Goal: Transaction & Acquisition: Book appointment/travel/reservation

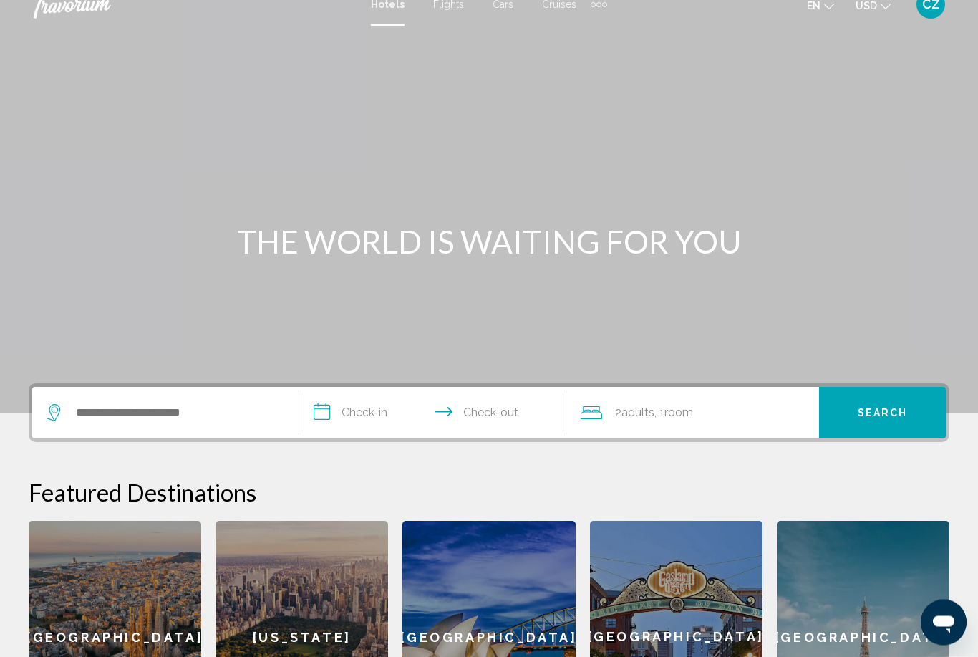
scroll to position [17, 0]
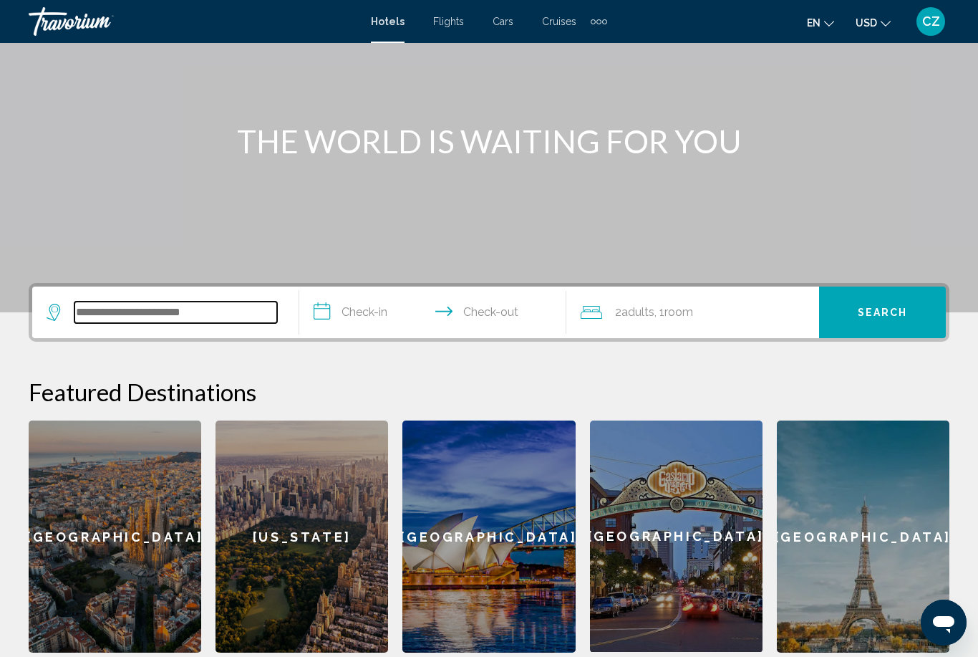
click at [199, 307] on input "Search widget" at bounding box center [175, 312] width 203 height 21
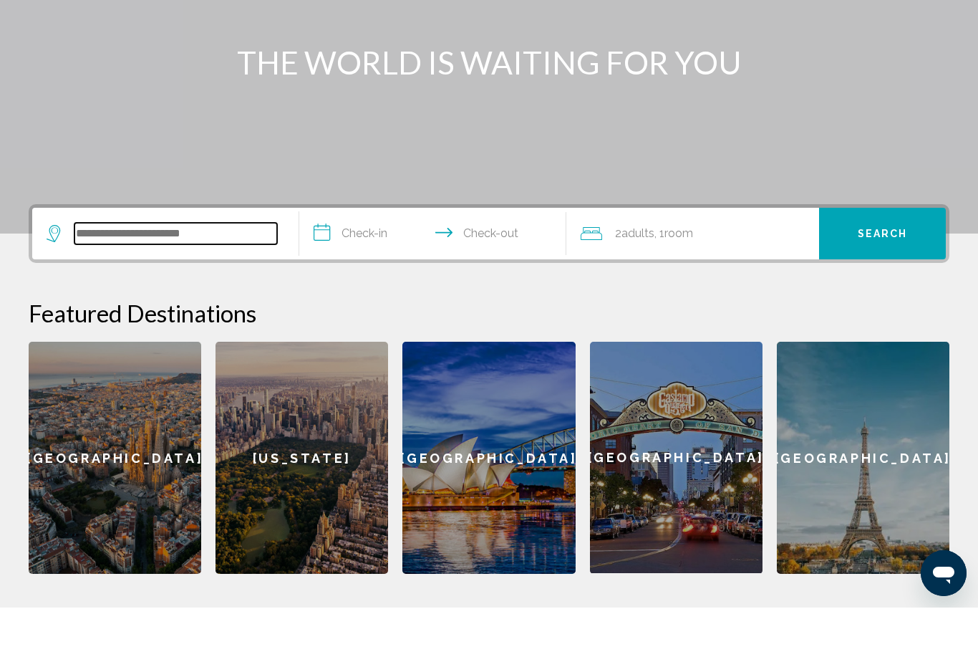
scroll to position [229, 0]
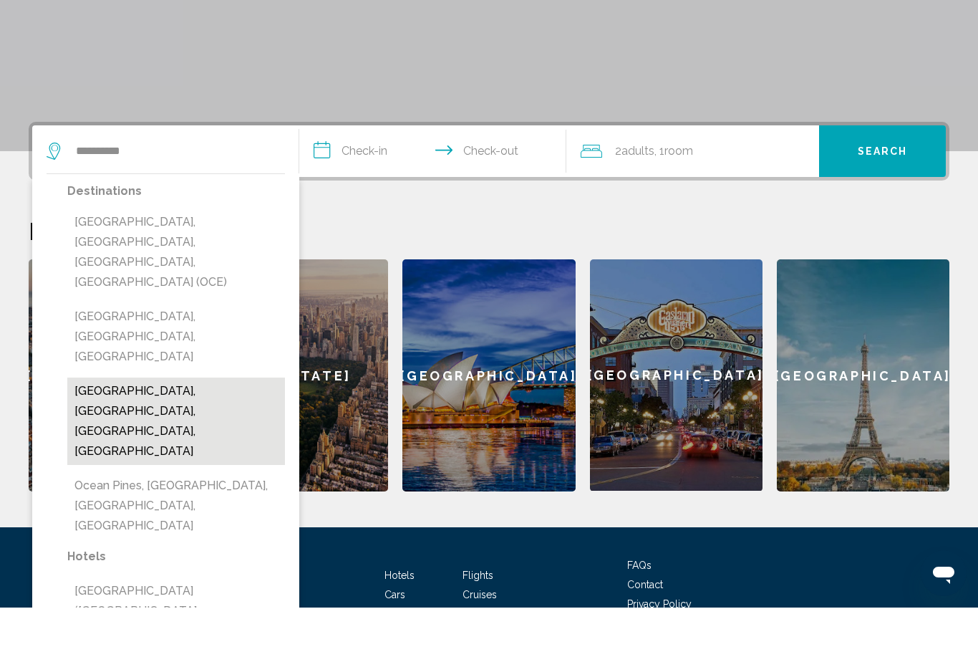
click at [101, 427] on button "[GEOGRAPHIC_DATA], [GEOGRAPHIC_DATA], [GEOGRAPHIC_DATA], [GEOGRAPHIC_DATA]" at bounding box center [176, 470] width 218 height 87
type input "**********"
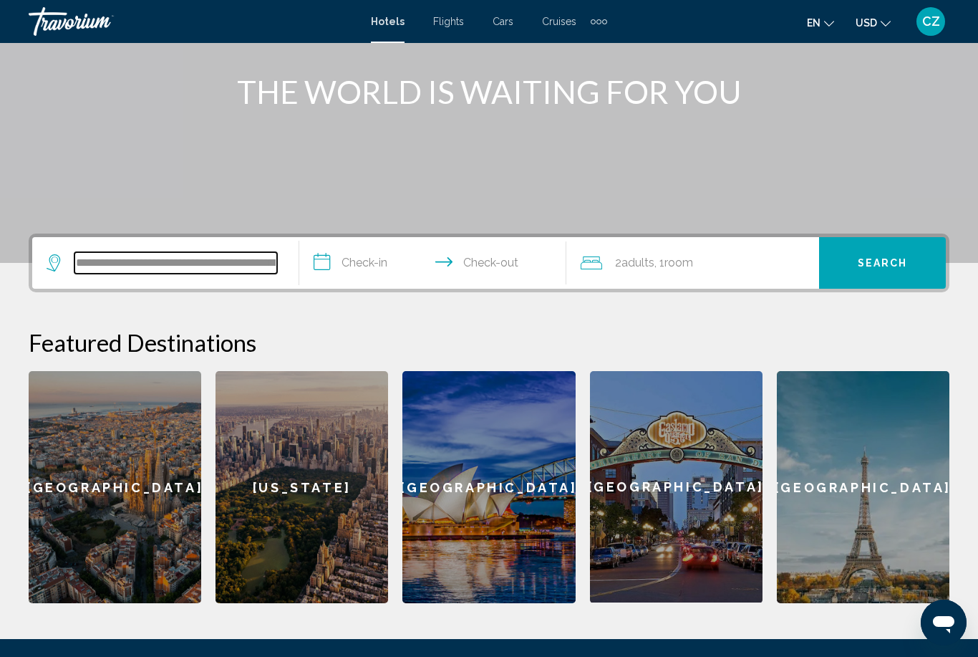
scroll to position [163, 0]
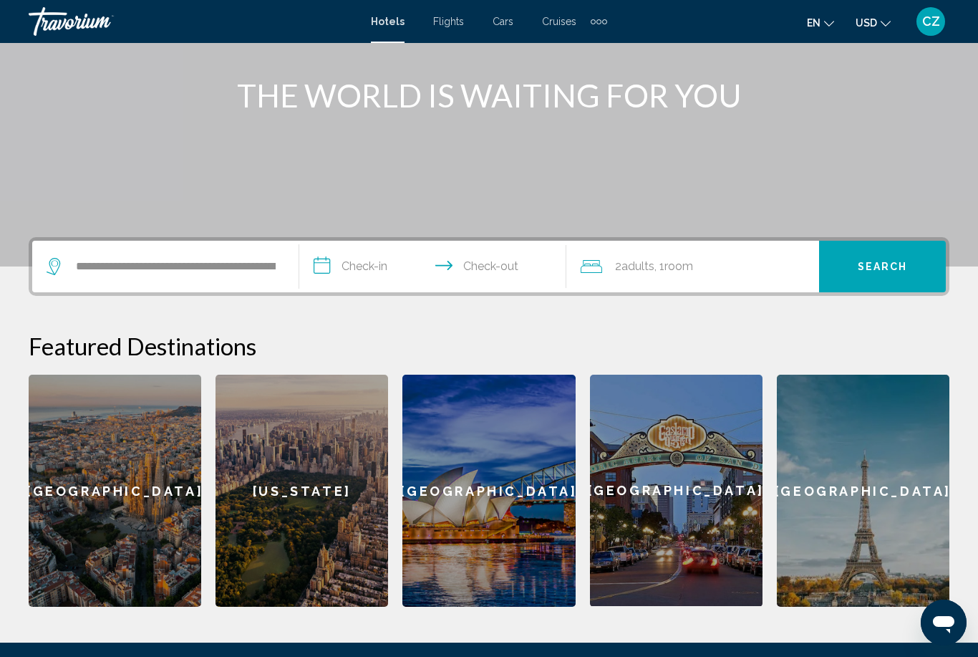
click at [371, 260] on input "**********" at bounding box center [435, 269] width 273 height 56
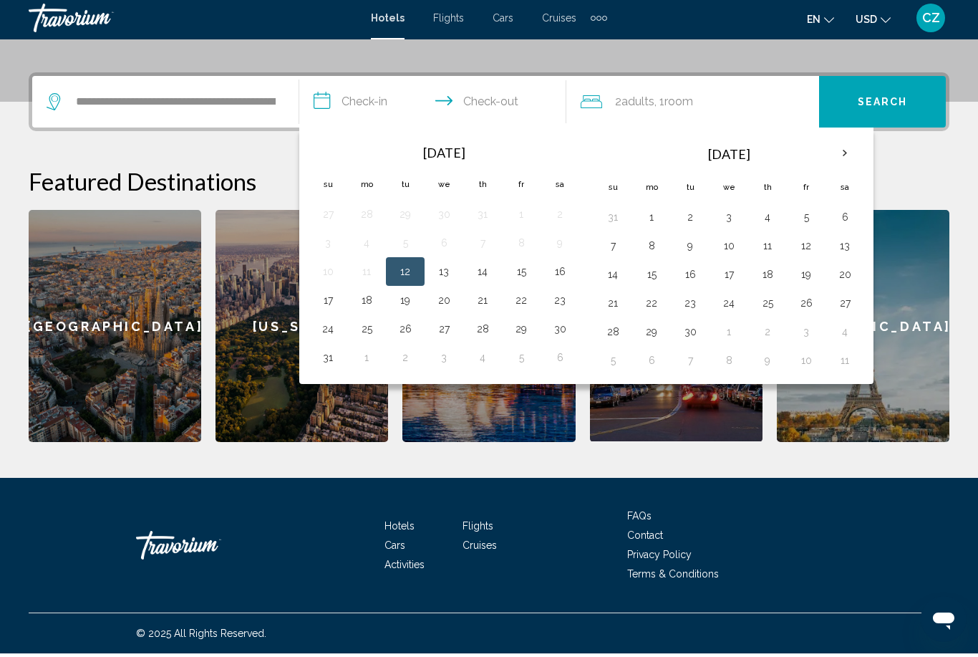
scroll to position [279, 0]
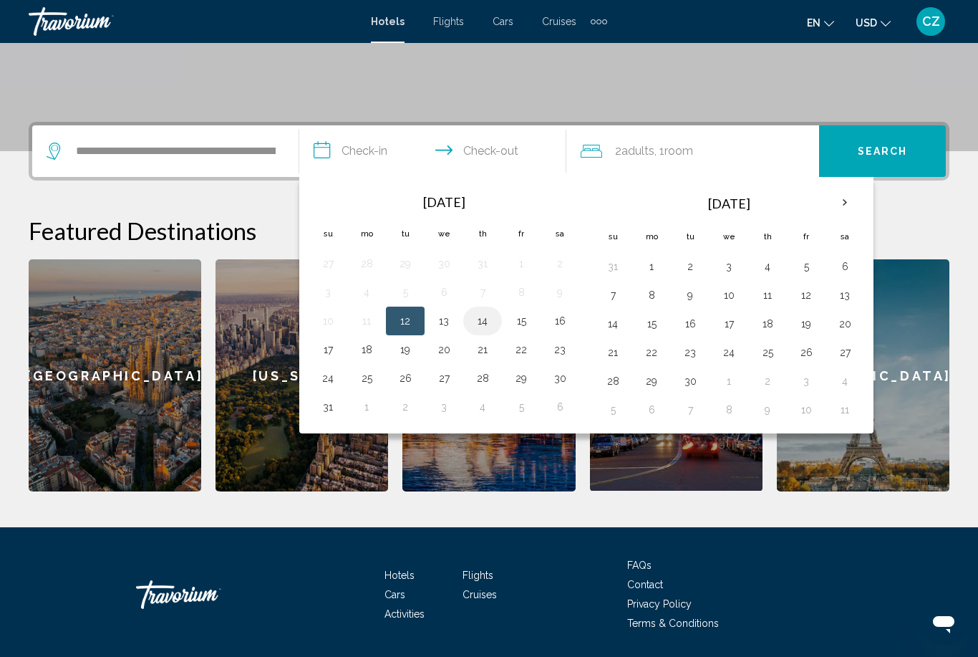
click at [491, 324] on button "14" at bounding box center [482, 321] width 23 height 20
click at [375, 350] on button "18" at bounding box center [366, 349] width 23 height 20
type input "**********"
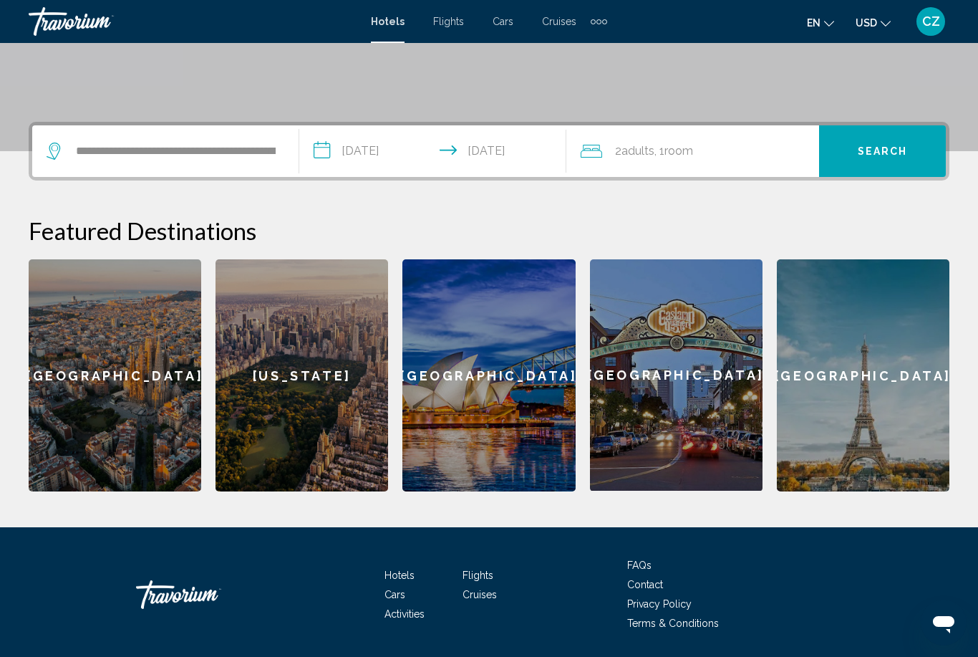
click at [748, 159] on div "2 Adult Adults , 1 Room rooms" at bounding box center [700, 151] width 238 height 20
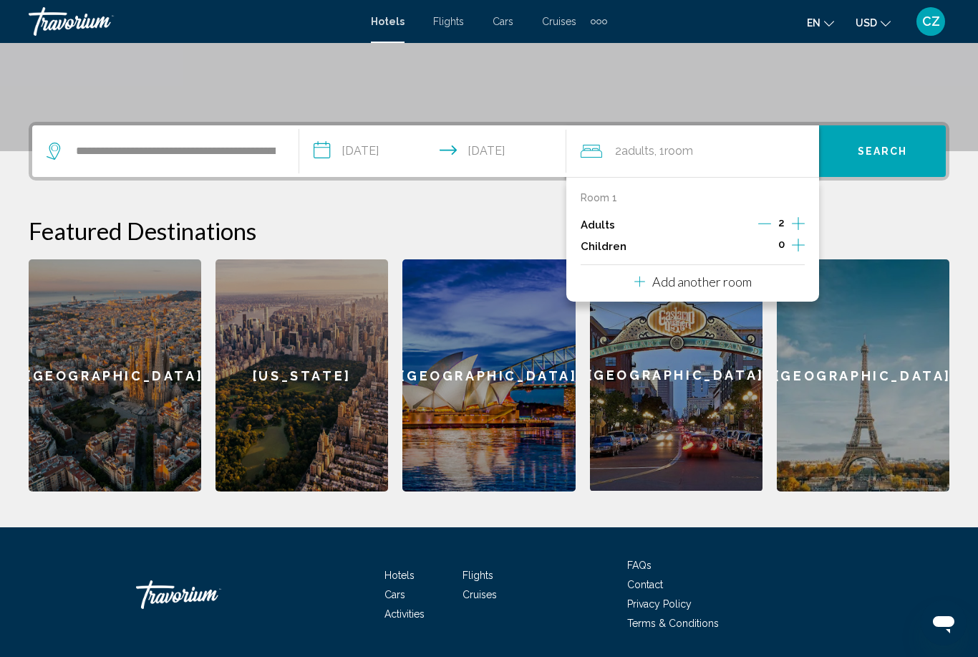
click at [799, 249] on icon "Increment children" at bounding box center [798, 244] width 13 height 17
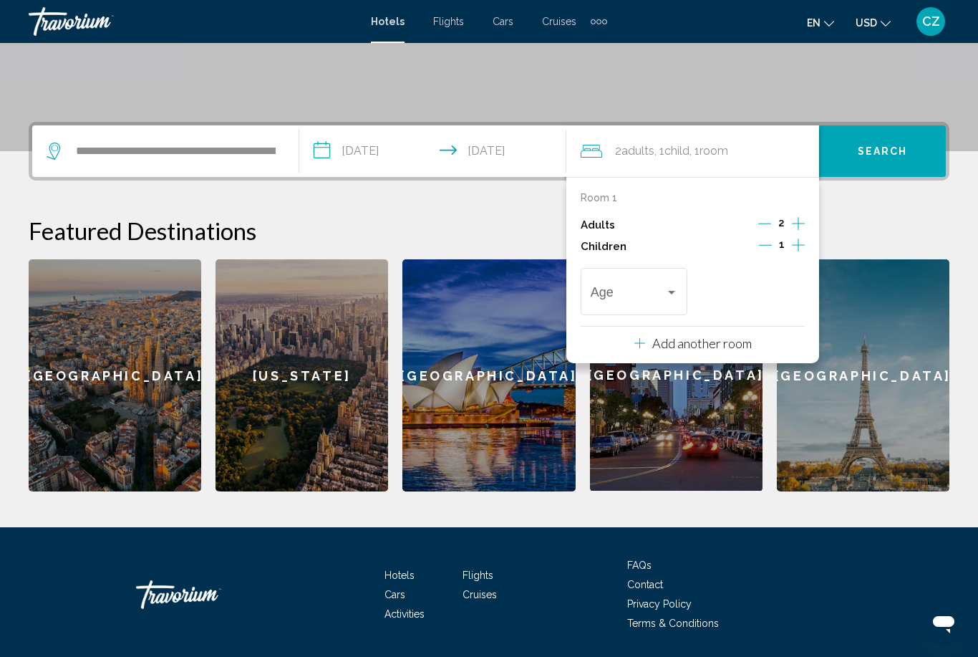
click at [803, 244] on icon "Increment children" at bounding box center [798, 244] width 13 height 17
click at [799, 241] on icon "Increment children" at bounding box center [798, 244] width 13 height 17
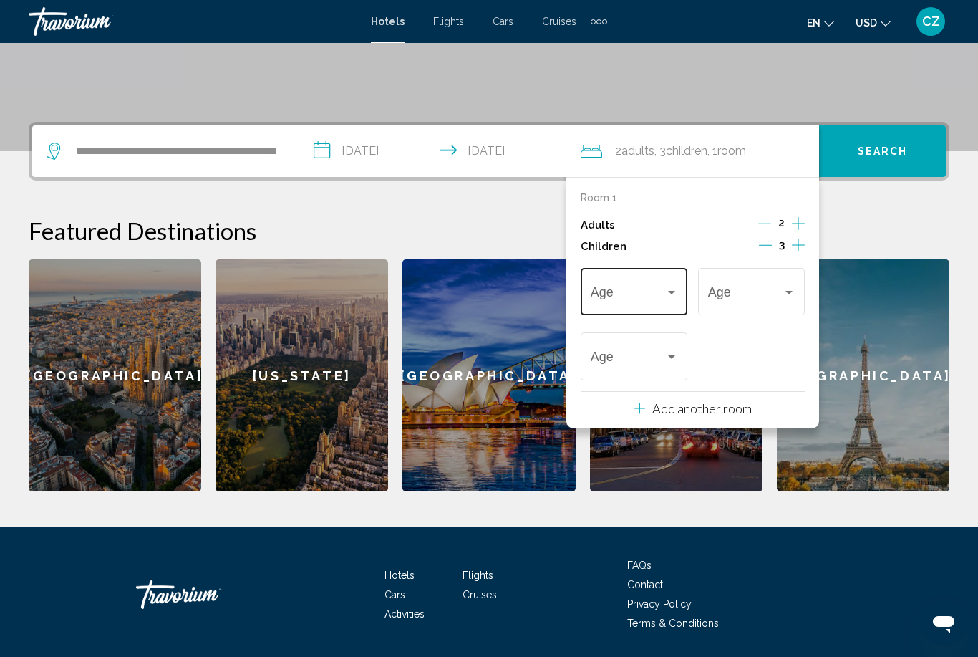
click at [671, 291] on div "Travelers: 2 adults, 3 children" at bounding box center [671, 293] width 7 height 4
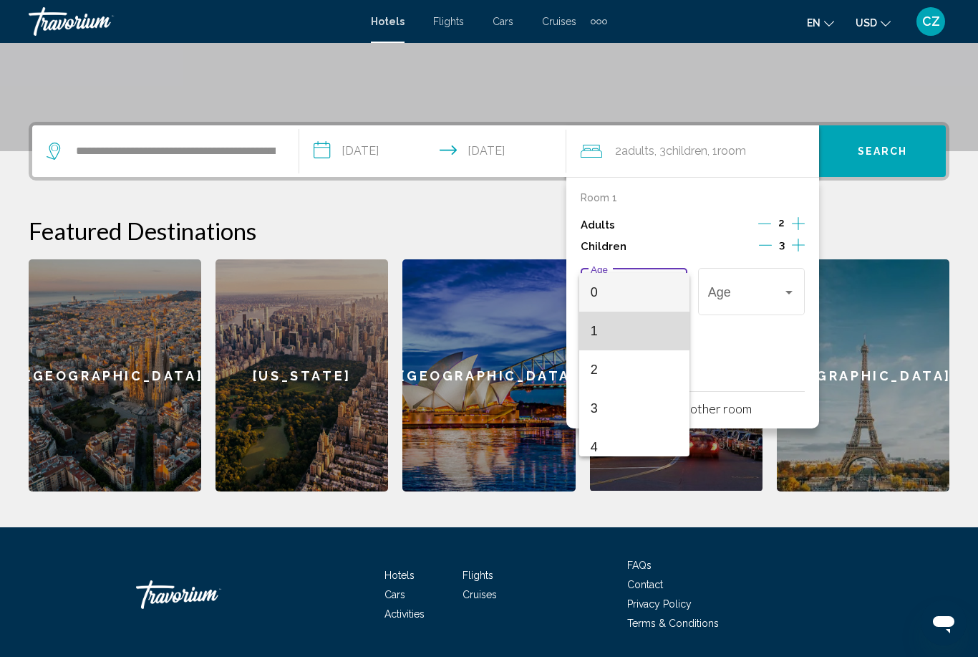
click at [632, 327] on span "1" at bounding box center [634, 331] width 87 height 39
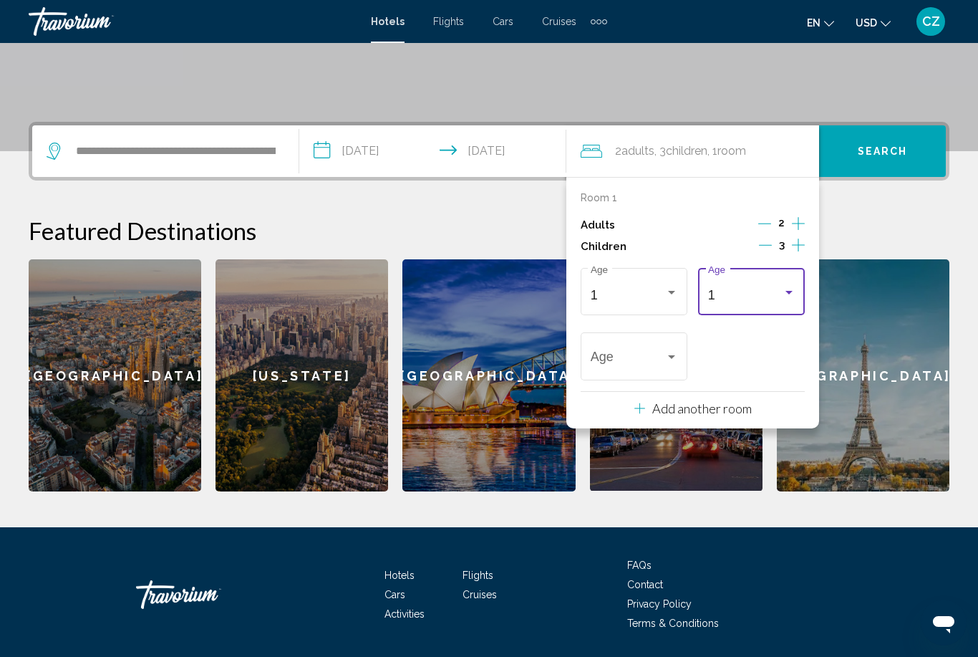
click at [790, 291] on div "Travelers: 2 adults, 3 children" at bounding box center [789, 293] width 7 height 4
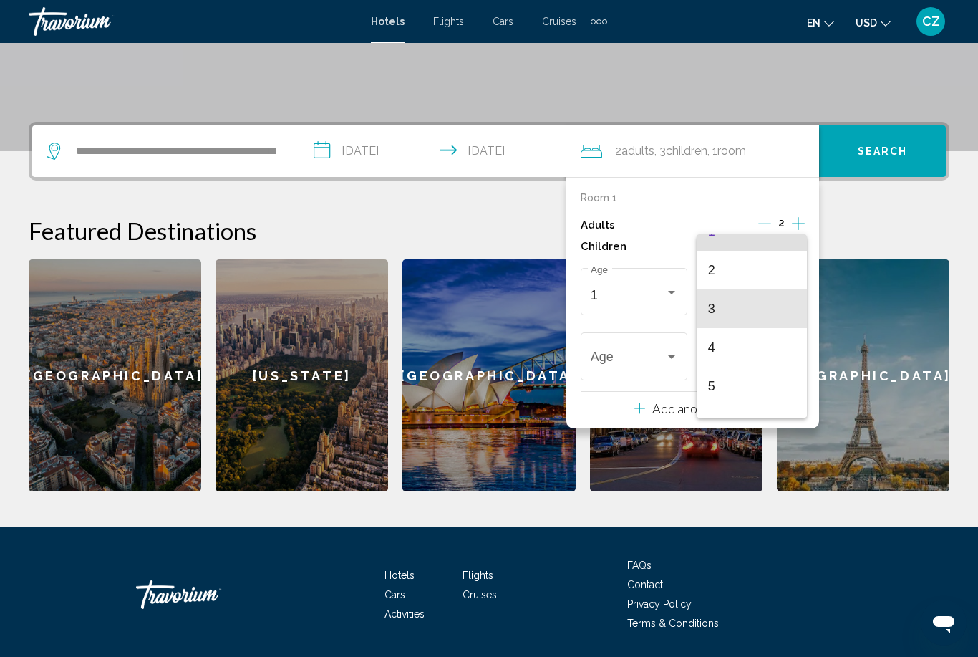
scroll to position [82, 0]
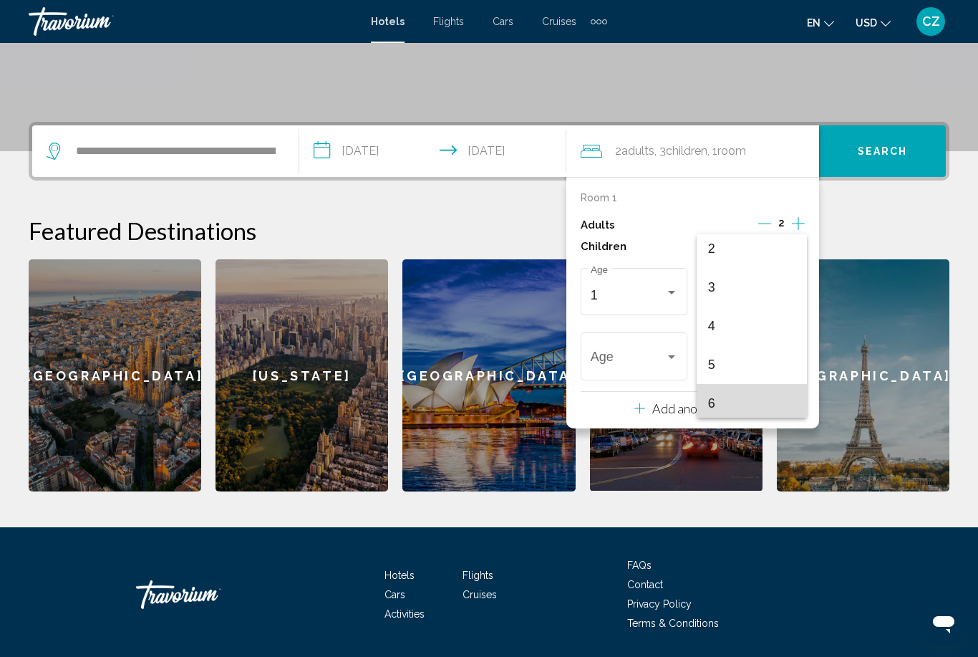
click at [738, 408] on span "6" at bounding box center [751, 403] width 87 height 39
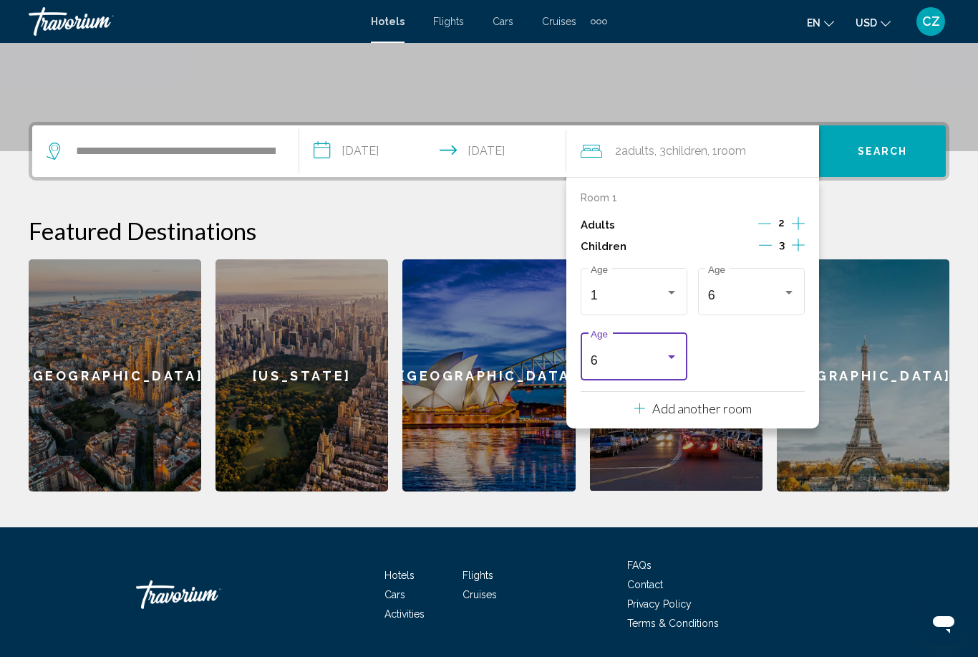
scroll to position [87, 0]
click at [667, 352] on div "Travelers: 2 adults, 3 children" at bounding box center [671, 357] width 13 height 11
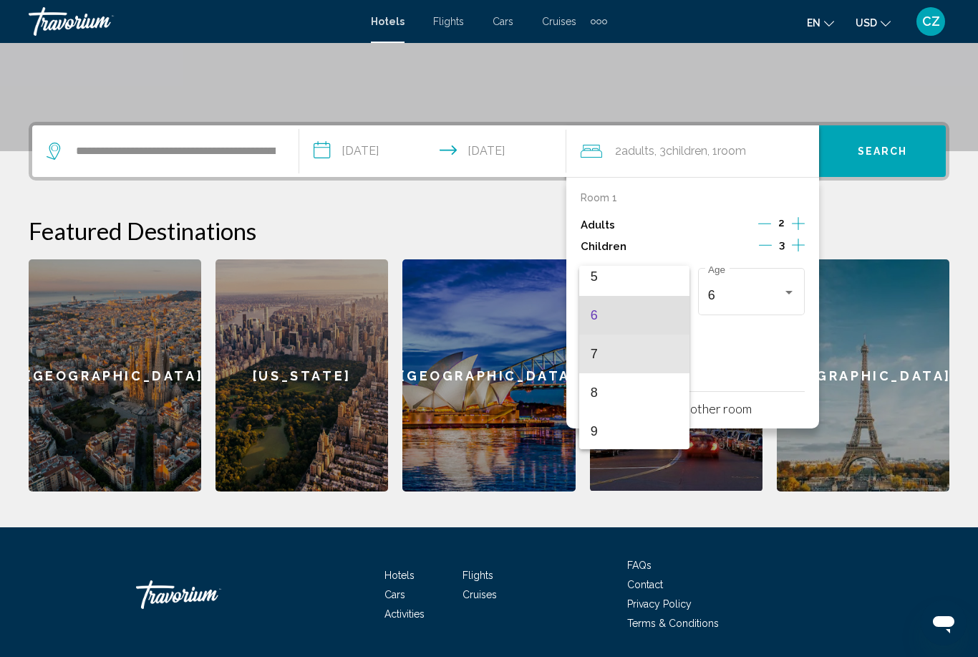
scroll to position [203, 0]
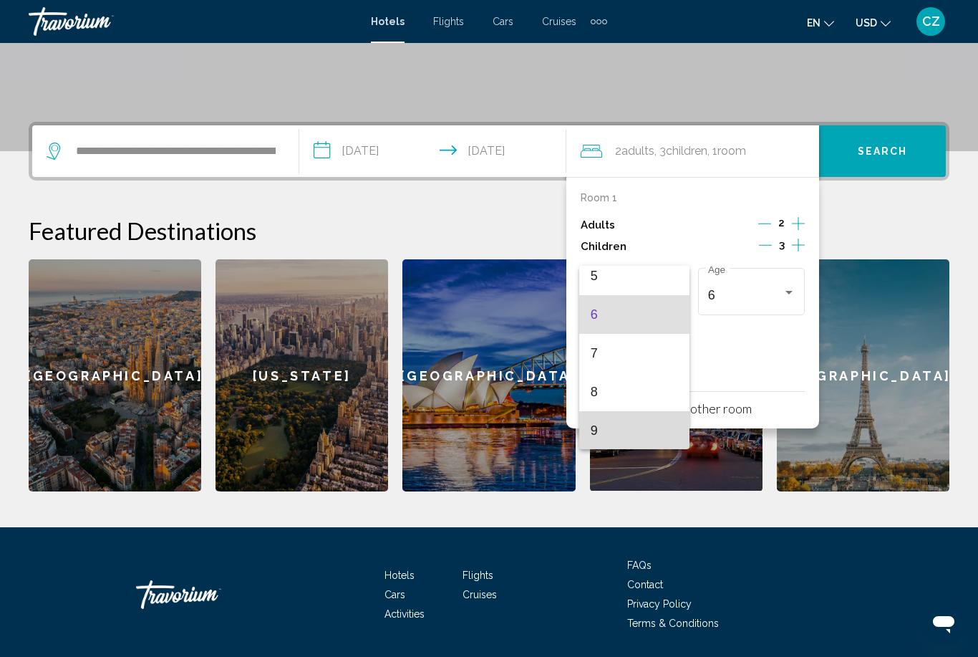
click at [625, 431] on span "9" at bounding box center [634, 430] width 87 height 39
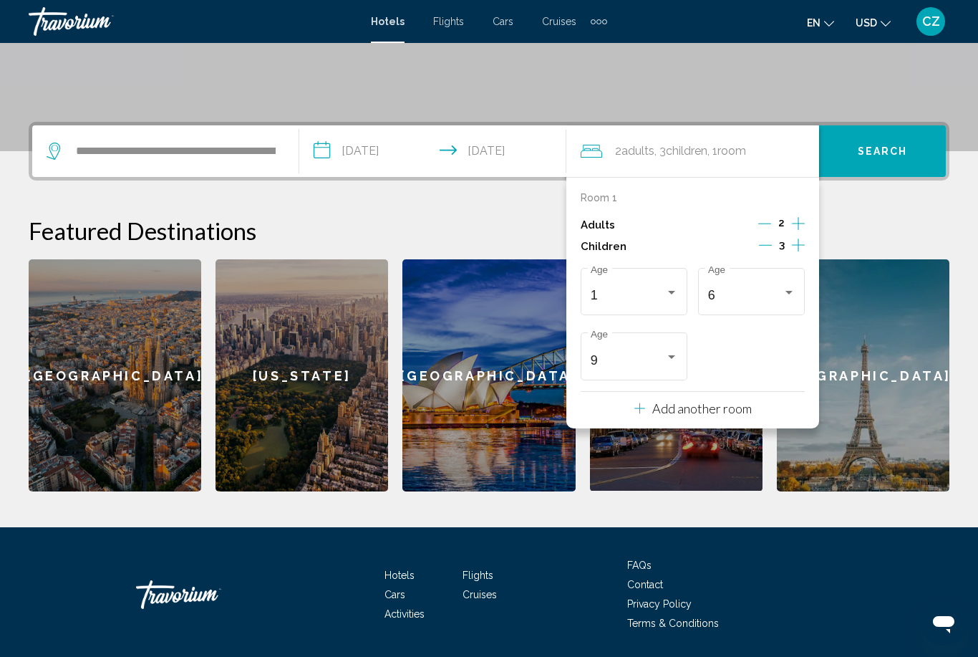
click at [877, 317] on div "[GEOGRAPHIC_DATA]" at bounding box center [863, 375] width 173 height 232
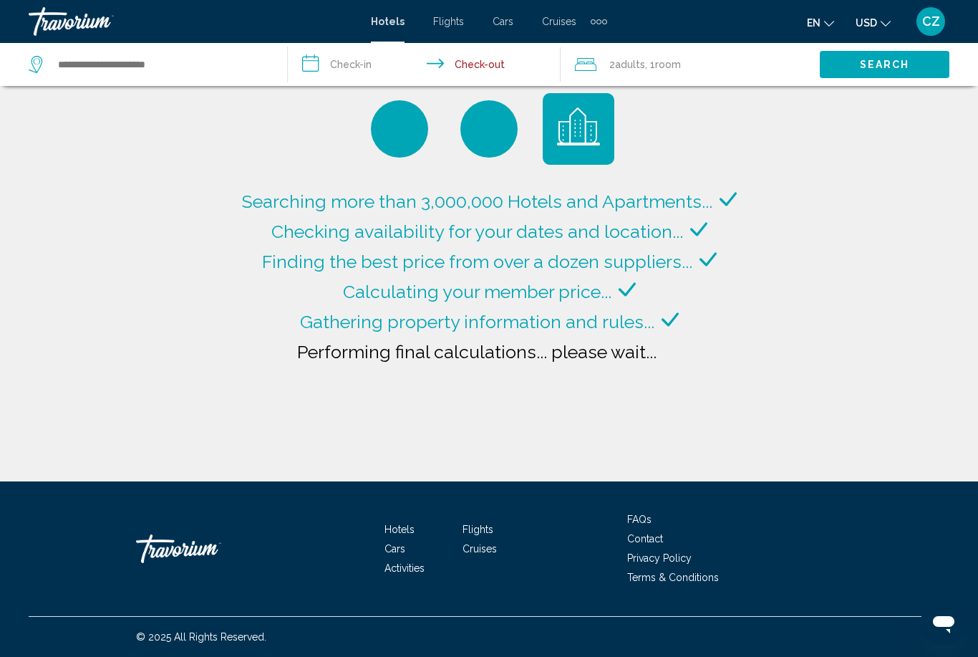
type input "**********"
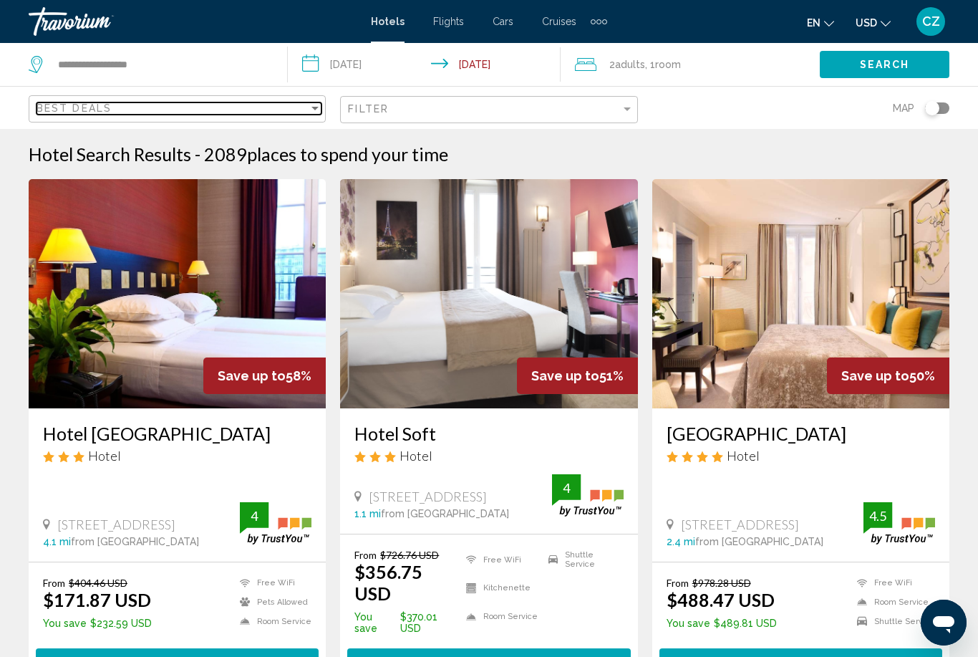
click at [68, 110] on span "Best Deals" at bounding box center [74, 107] width 75 height 11
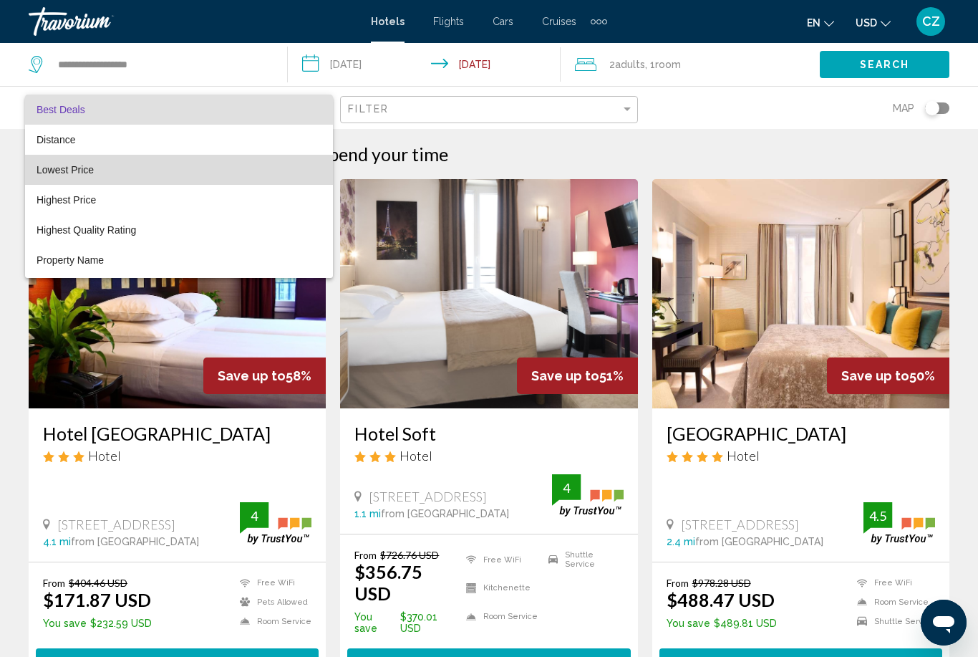
click at [76, 160] on span "Lowest Price" at bounding box center [179, 170] width 285 height 30
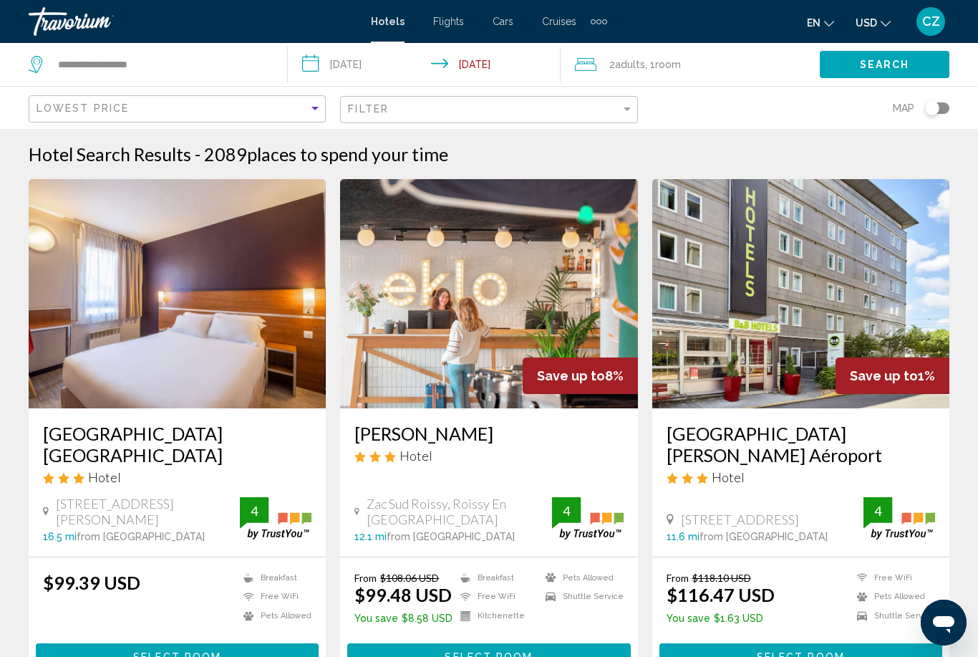
click at [392, 24] on span "Hotels" at bounding box center [388, 21] width 34 height 11
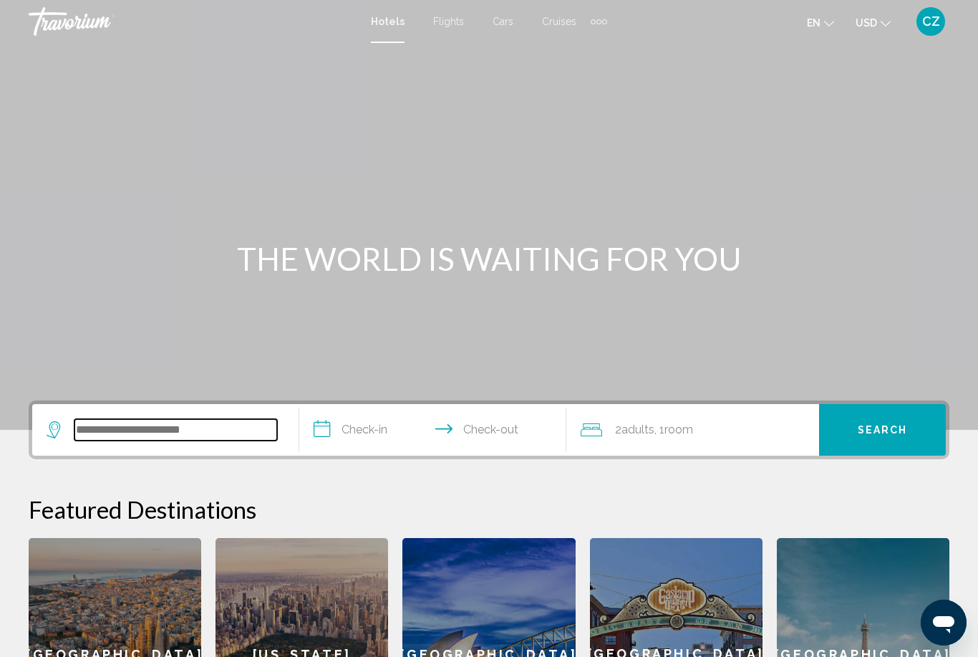
click at [226, 440] on input "Search widget" at bounding box center [175, 429] width 203 height 21
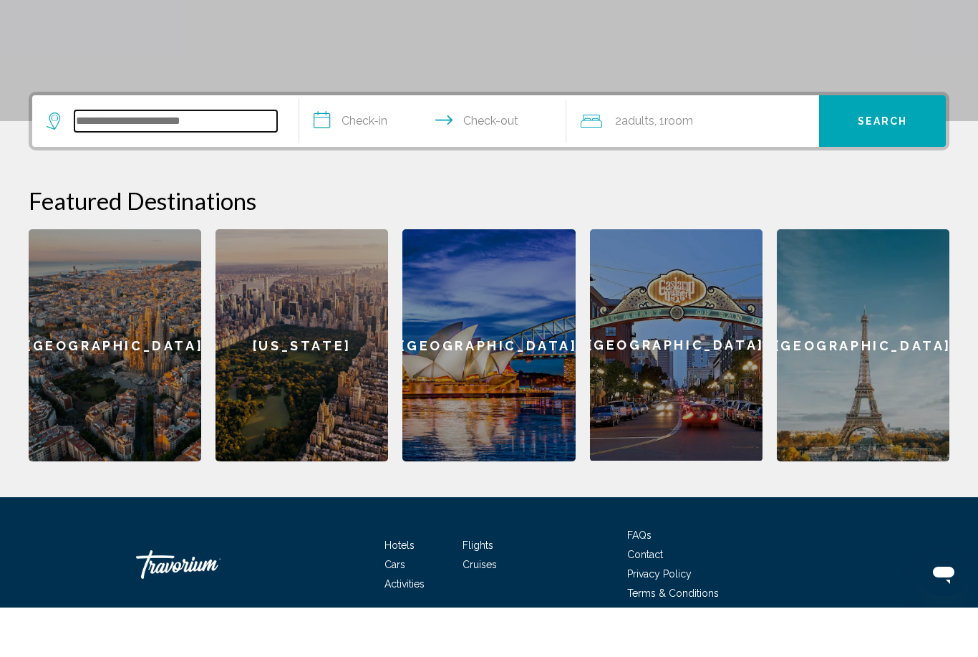
scroll to position [275, 0]
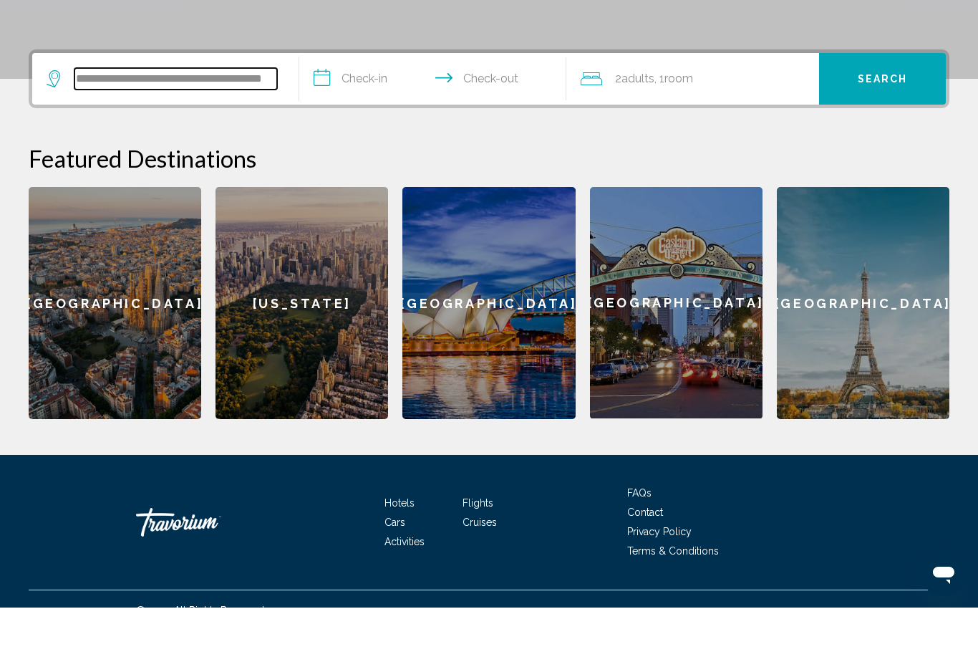
scroll to position [304, 0]
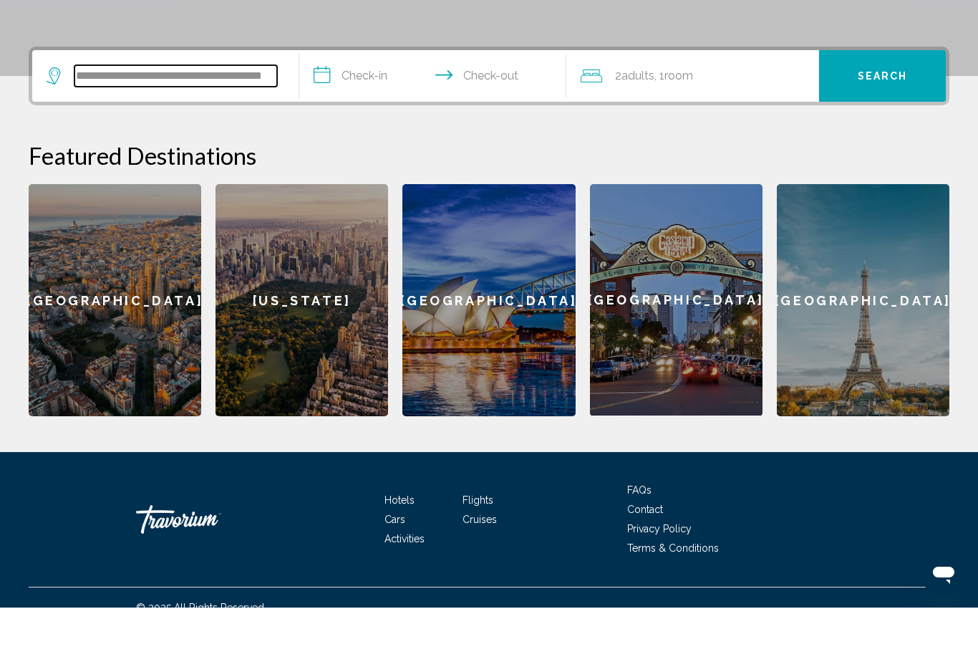
click at [269, 115] on input "**********" at bounding box center [175, 125] width 203 height 21
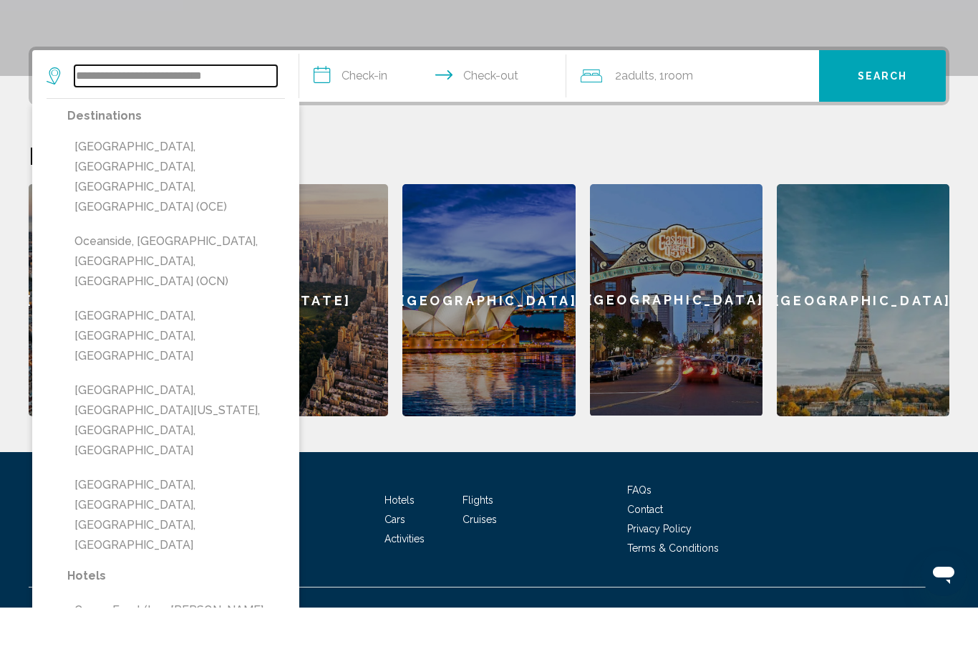
click at [255, 115] on input "**********" at bounding box center [175, 125] width 203 height 21
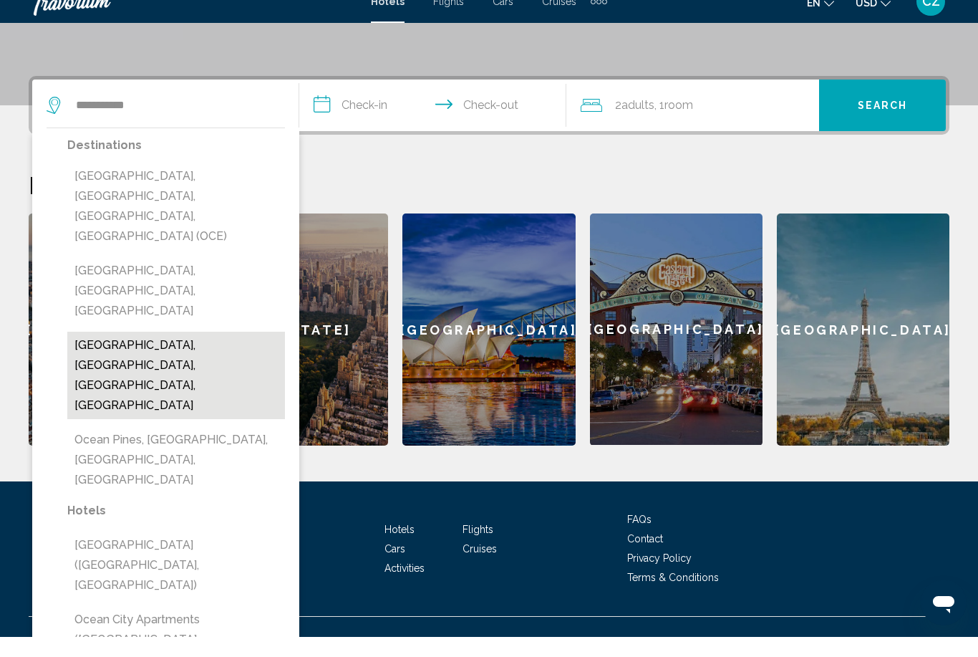
click at [107, 352] on button "[GEOGRAPHIC_DATA], [GEOGRAPHIC_DATA], [GEOGRAPHIC_DATA], [GEOGRAPHIC_DATA]" at bounding box center [176, 395] width 218 height 87
type input "**********"
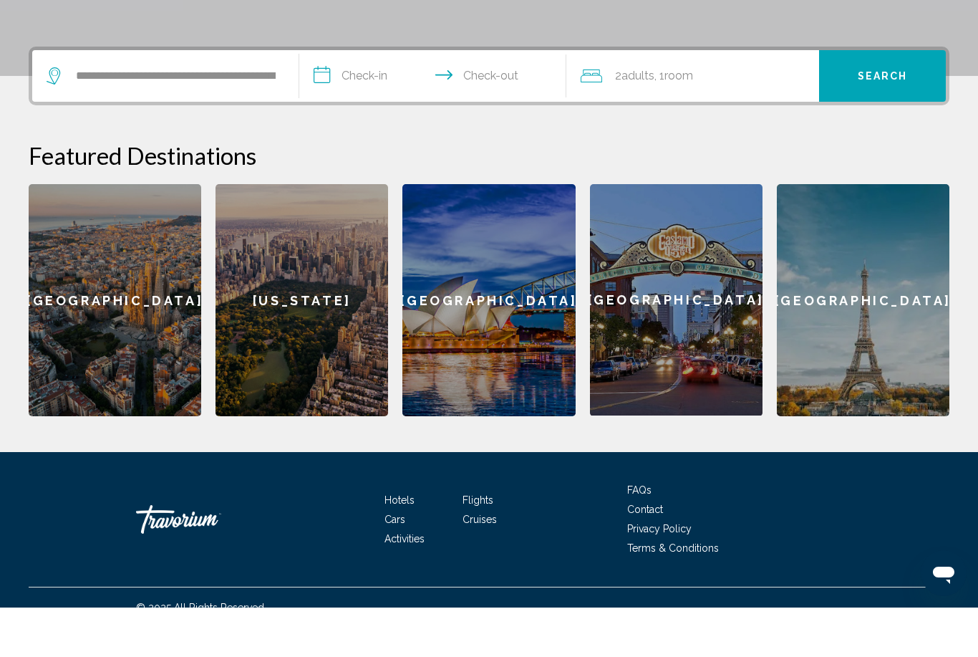
click at [385, 100] on input "**********" at bounding box center [435, 128] width 273 height 56
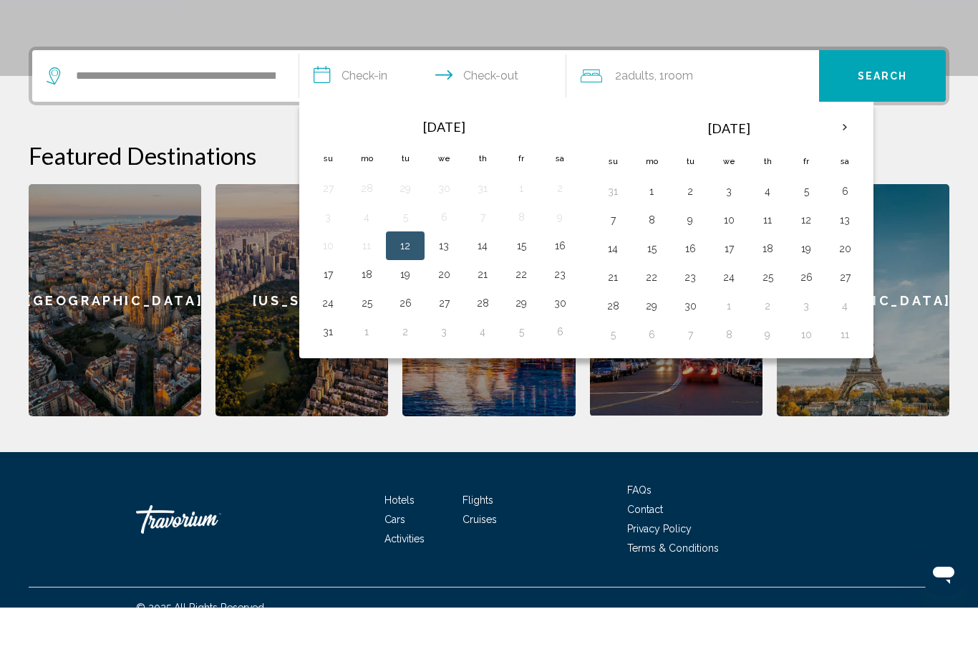
scroll to position [324, 0]
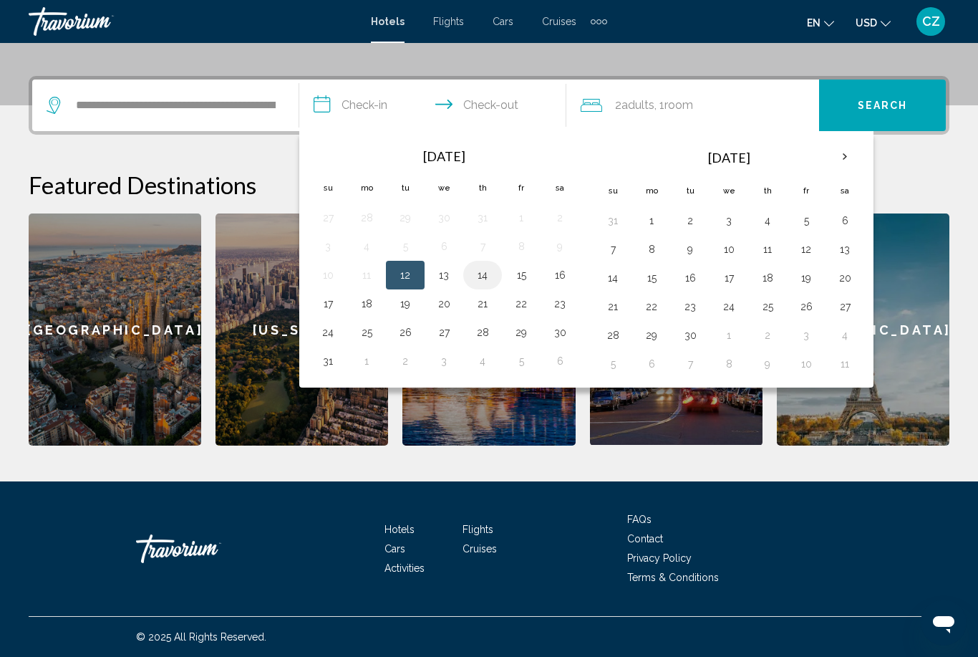
click at [484, 269] on button "14" at bounding box center [482, 275] width 23 height 20
click at [514, 108] on input "**********" at bounding box center [435, 107] width 273 height 56
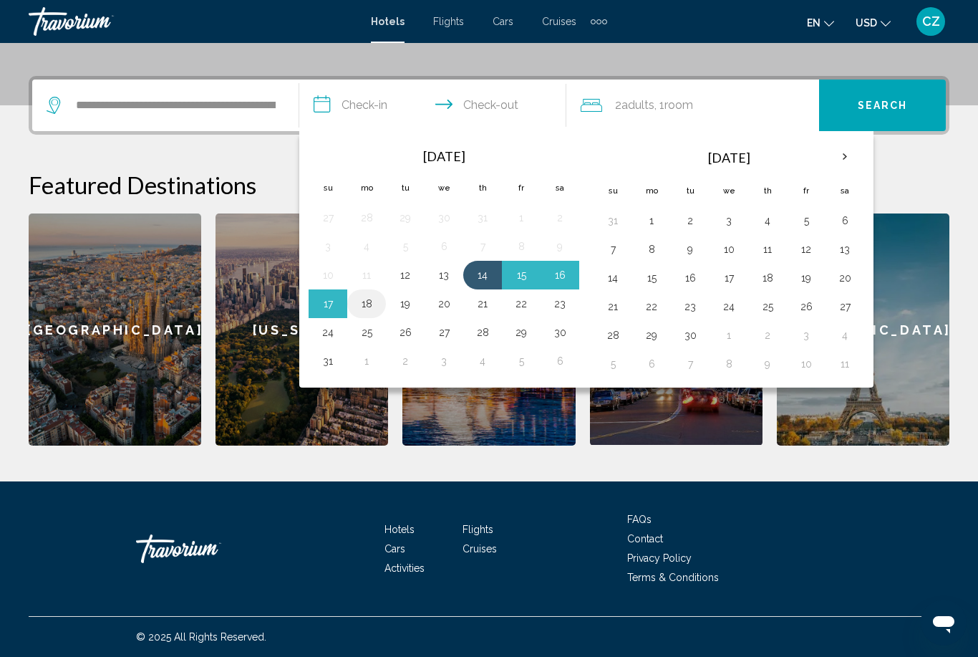
click at [371, 307] on button "18" at bounding box center [366, 304] width 23 height 20
type input "**********"
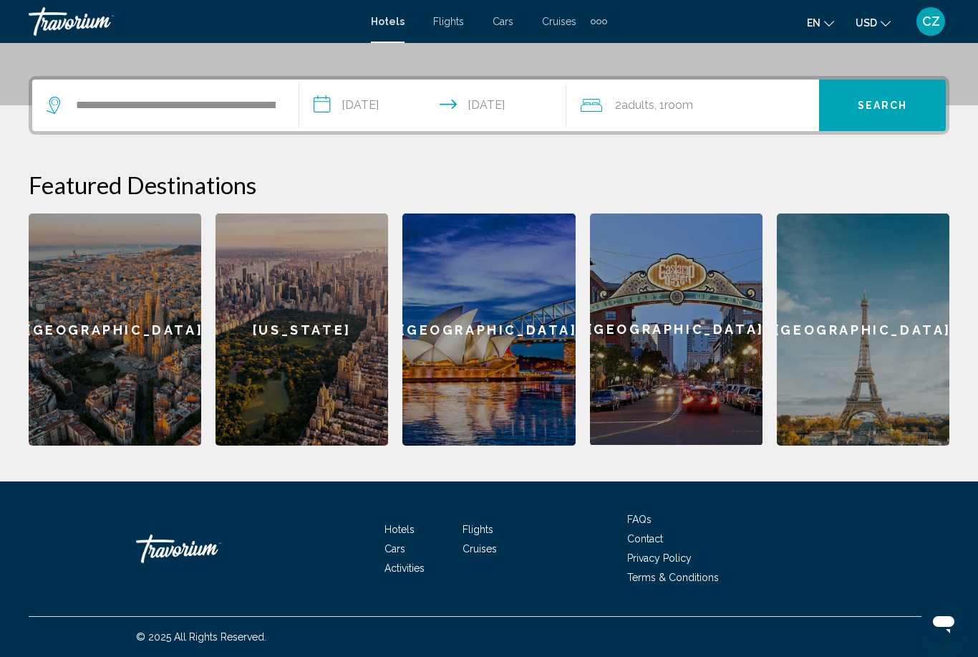
click at [756, 112] on div "2 Adult Adults , 1 Room rooms" at bounding box center [700, 105] width 238 height 20
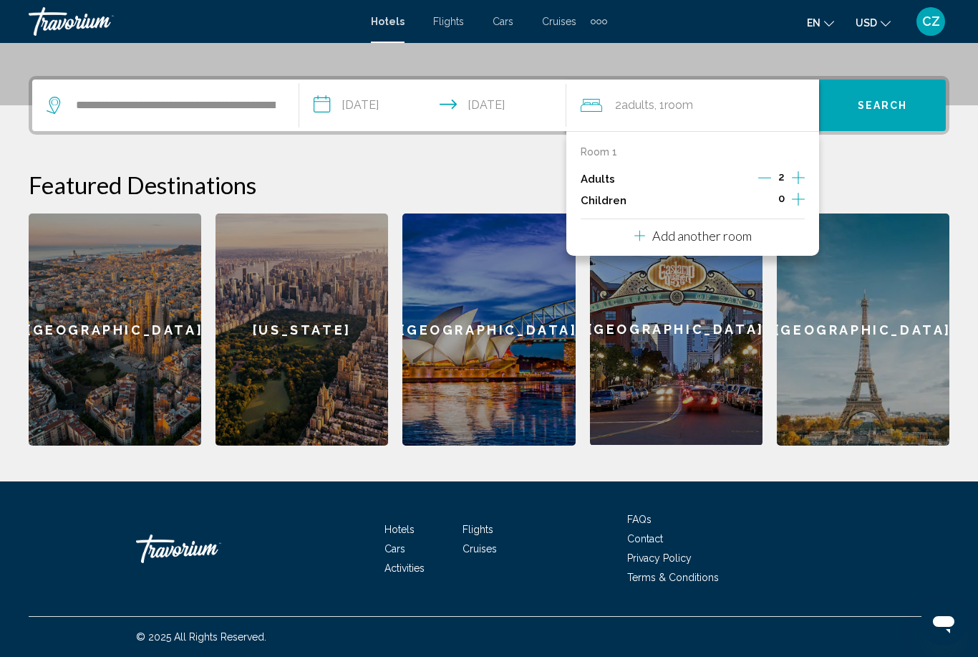
click at [799, 199] on icon "Increment children" at bounding box center [798, 199] width 13 height 13
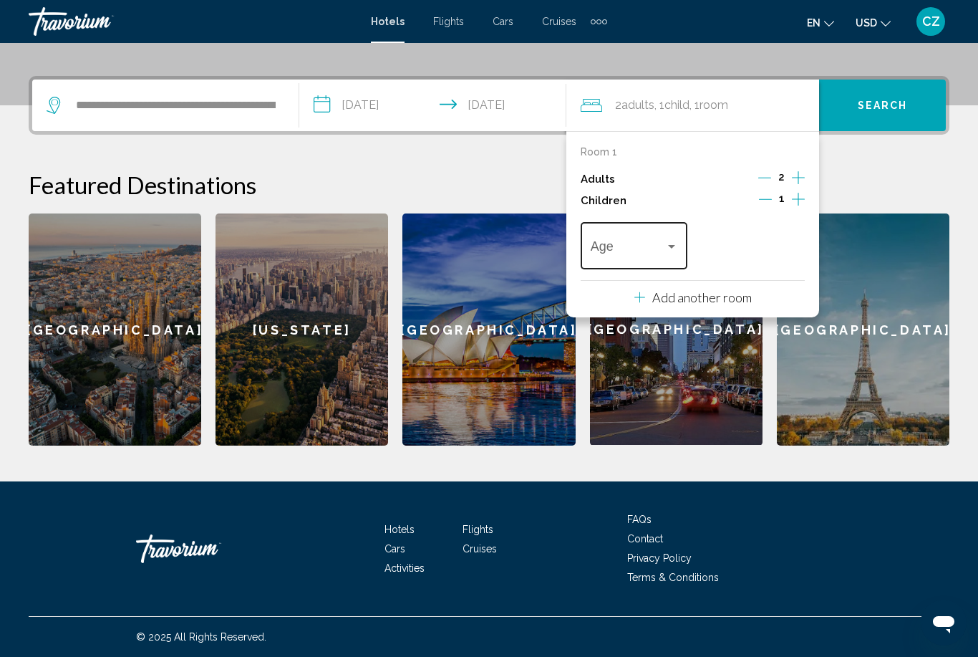
click at [670, 241] on div "Travelers: 2 adults, 1 child" at bounding box center [671, 246] width 13 height 11
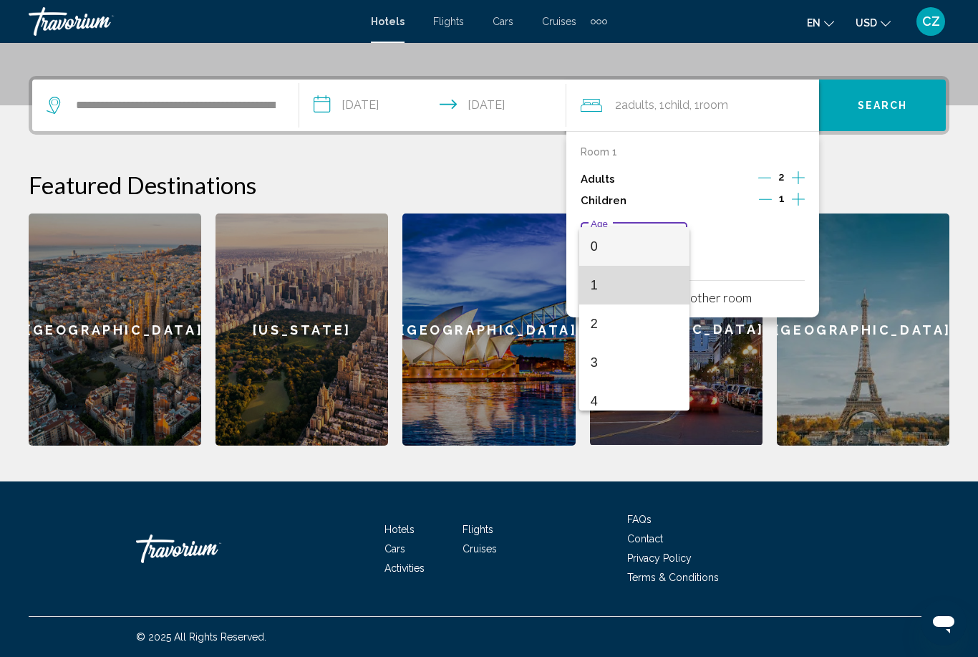
click at [619, 284] on span "1" at bounding box center [634, 285] width 87 height 39
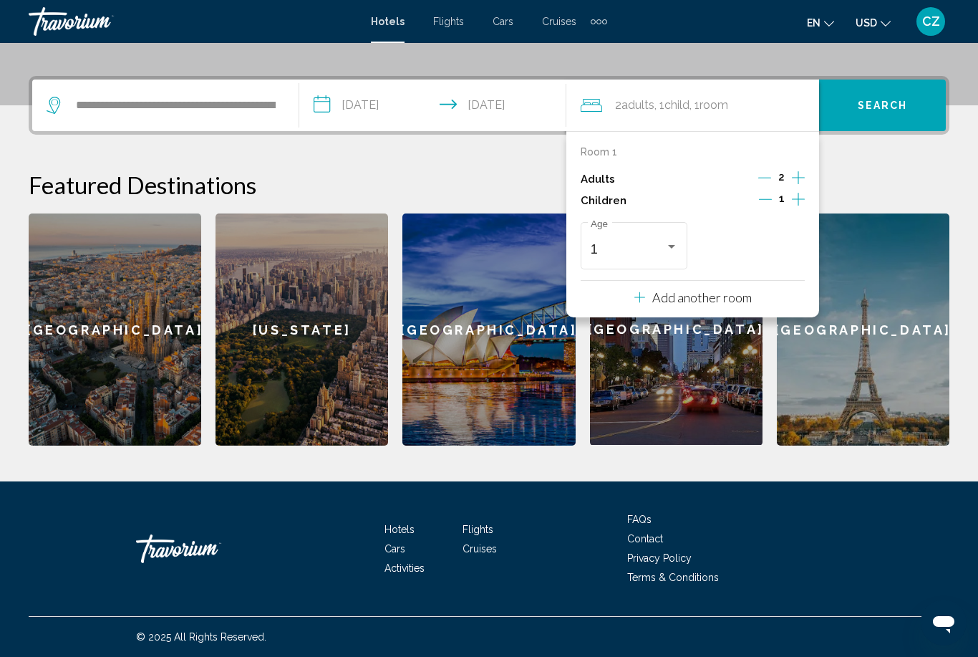
click at [798, 203] on icon "Increment children" at bounding box center [798, 199] width 13 height 17
click at [799, 198] on icon "Increment children" at bounding box center [798, 199] width 13 height 17
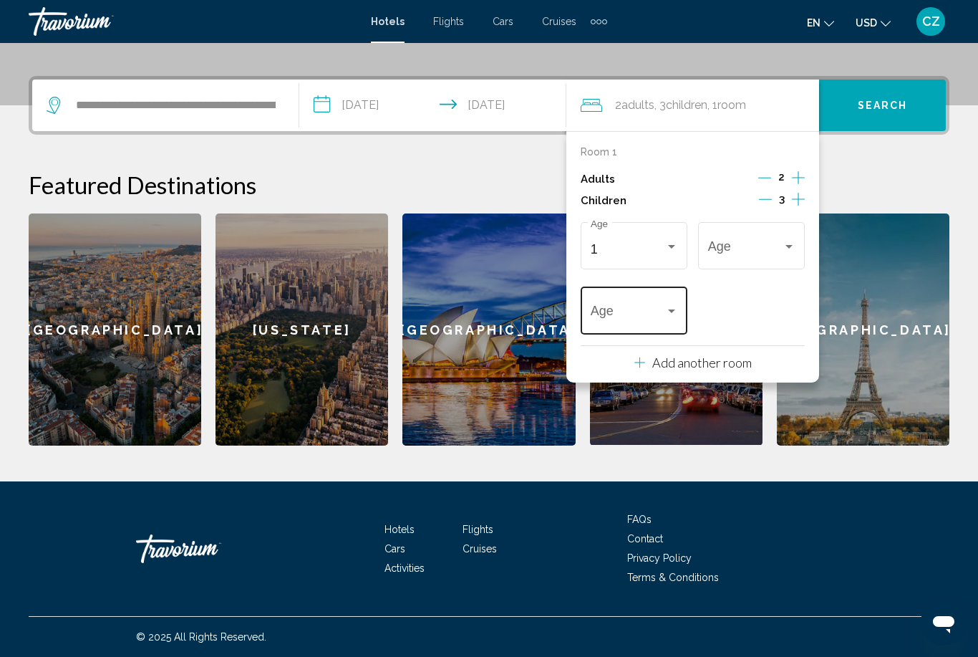
click at [670, 314] on div "Travelers: 2 adults, 3 children" at bounding box center [671, 311] width 13 height 11
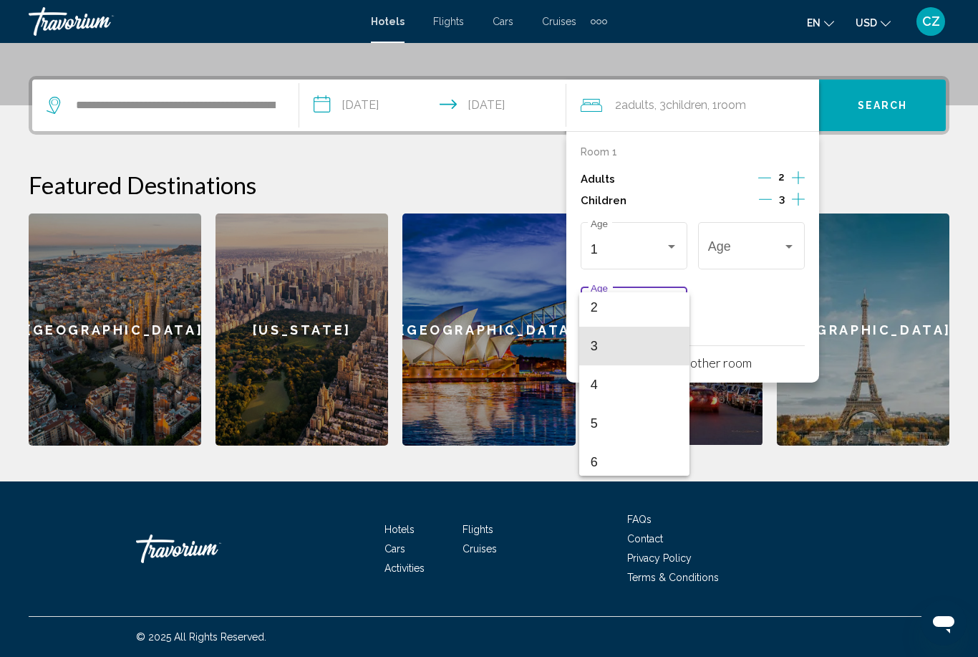
scroll to position [88, 0]
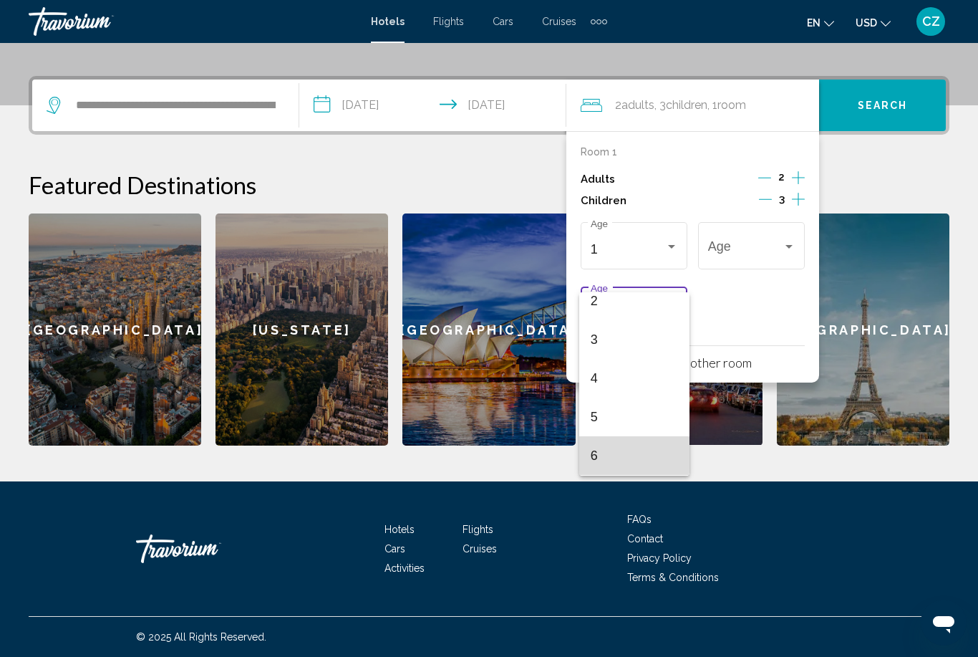
click at [615, 455] on span "6" at bounding box center [634, 455] width 87 height 39
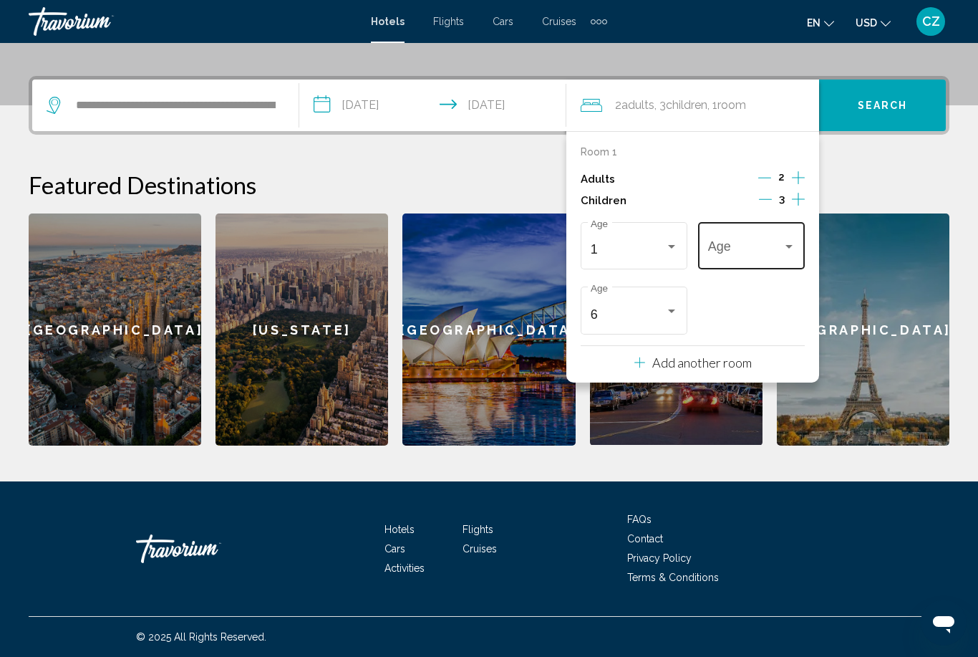
click at [778, 246] on span "Travelers: 2 adults, 3 children" at bounding box center [745, 249] width 74 height 14
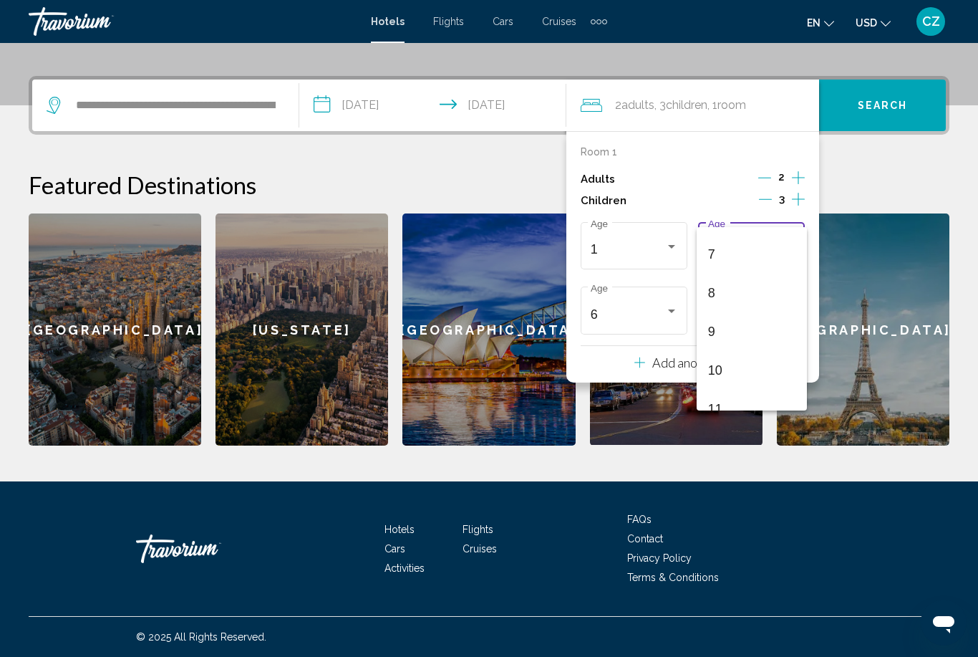
scroll to position [262, 0]
click at [743, 332] on span "9" at bounding box center [751, 332] width 87 height 39
click at [897, 192] on h2 "Featured Destinations" at bounding box center [489, 184] width 921 height 29
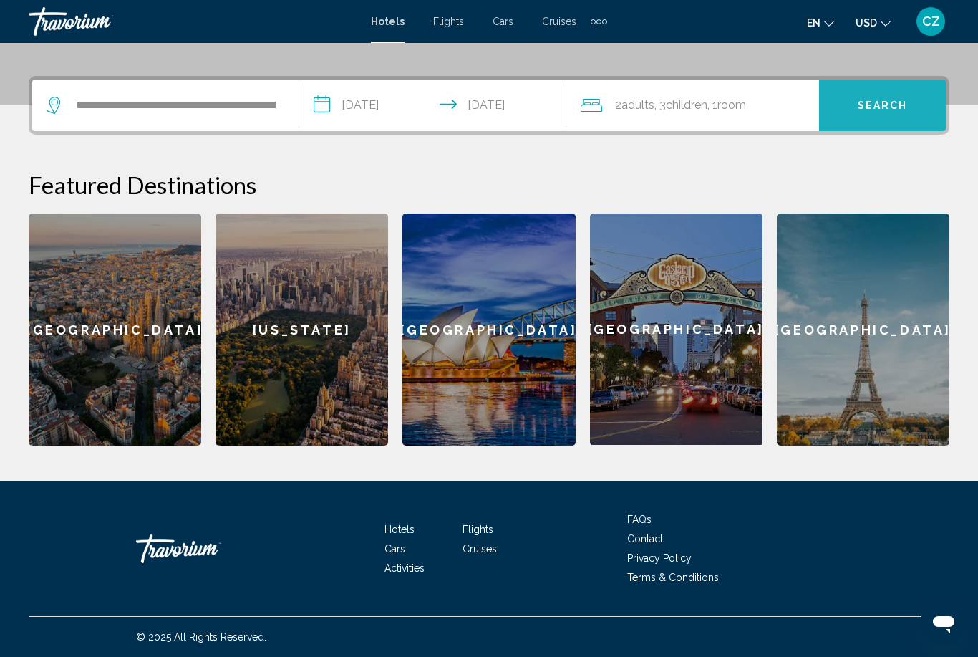
click at [891, 107] on span "Search" at bounding box center [883, 105] width 50 height 11
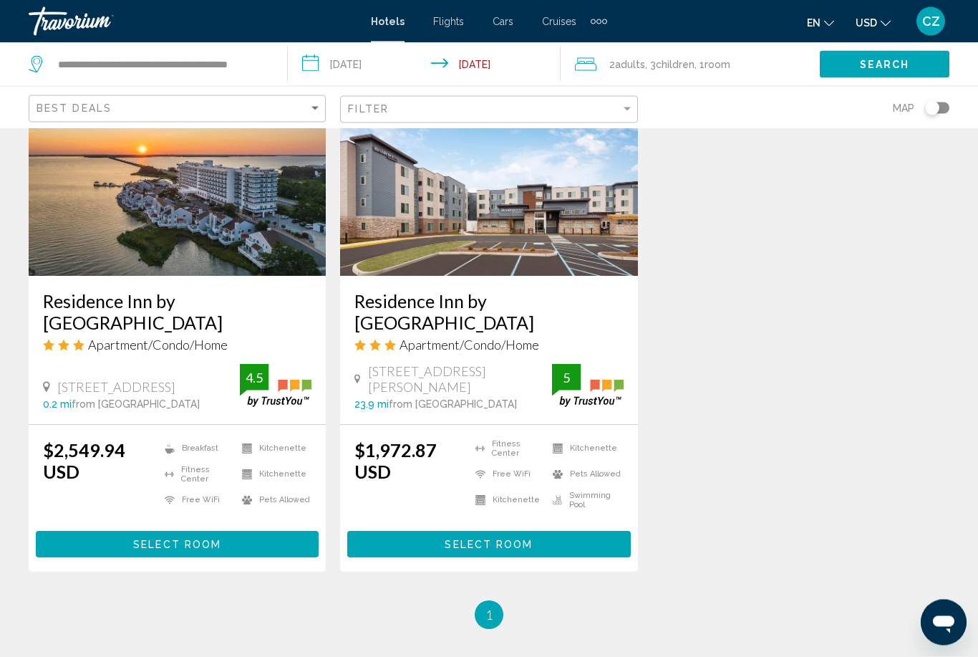
scroll to position [1773, 0]
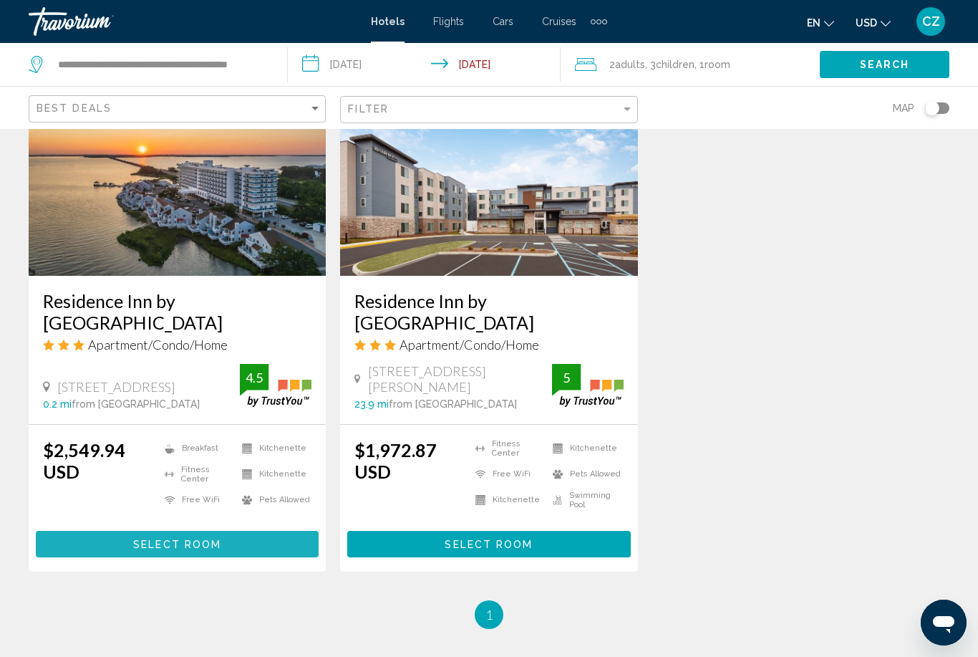
click at [229, 541] on button "Select Room" at bounding box center [177, 544] width 283 height 26
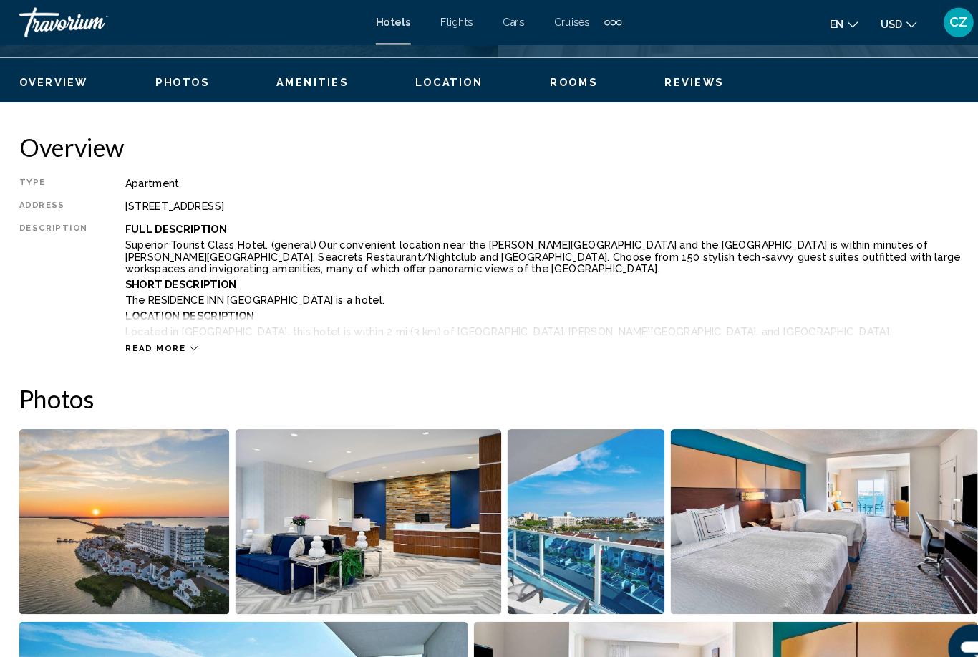
scroll to position [667, 0]
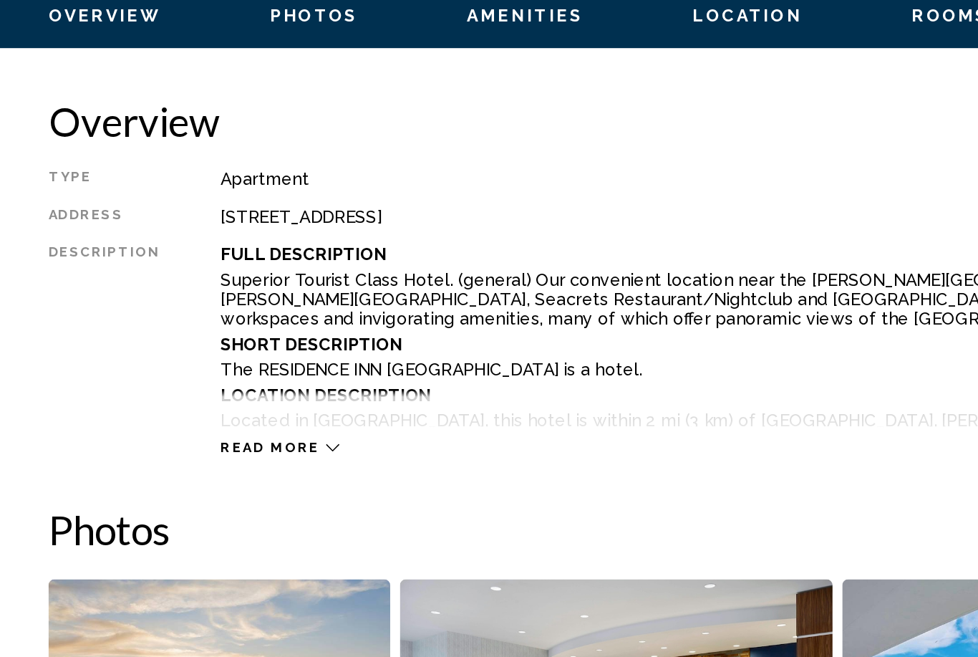
click at [186, 330] on div "Read more" at bounding box center [165, 334] width 70 height 9
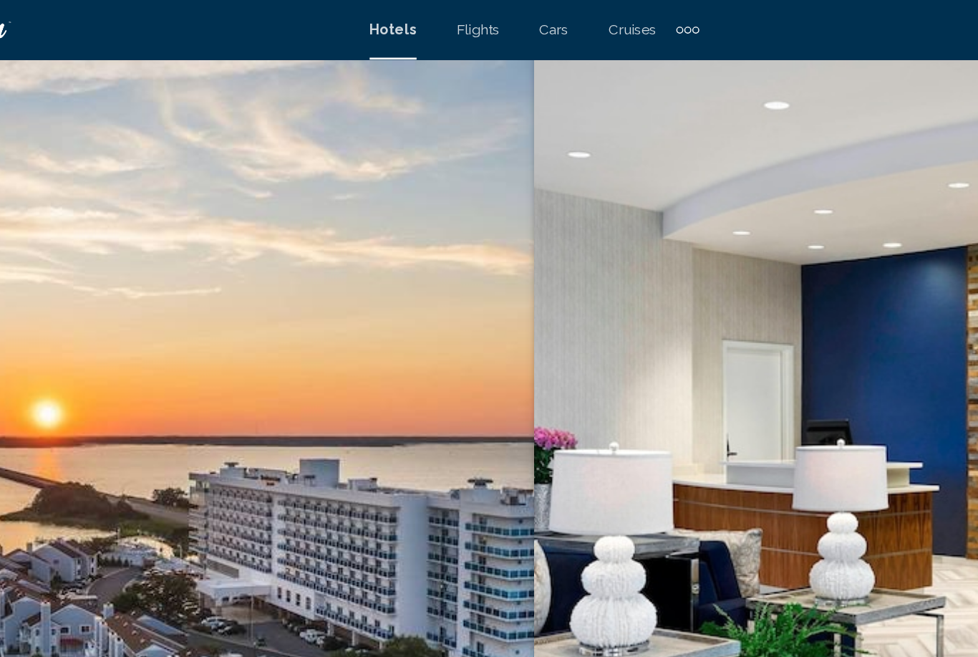
scroll to position [0, 0]
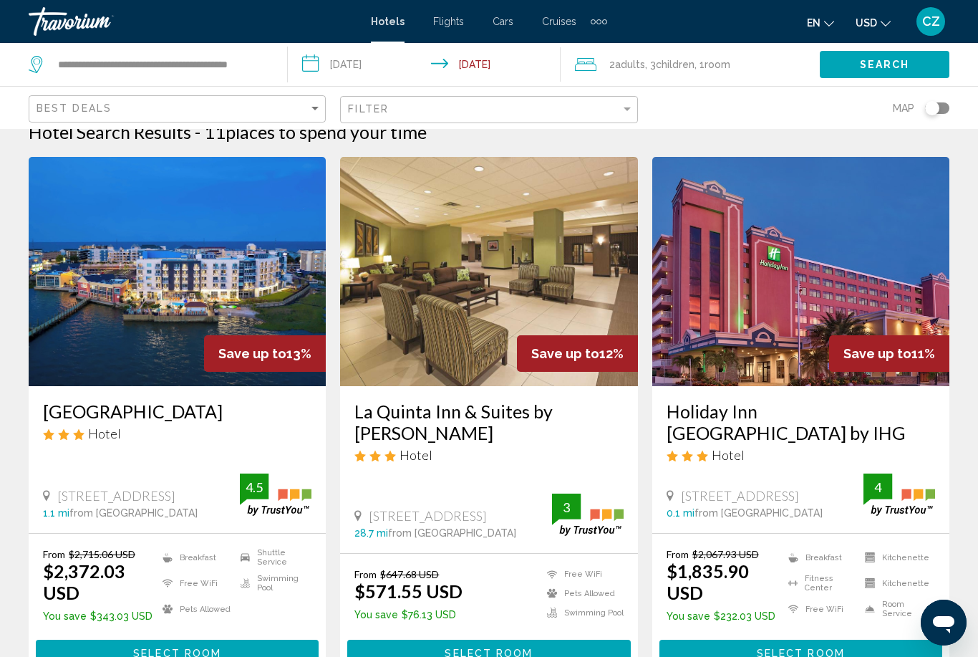
scroll to position [57, 0]
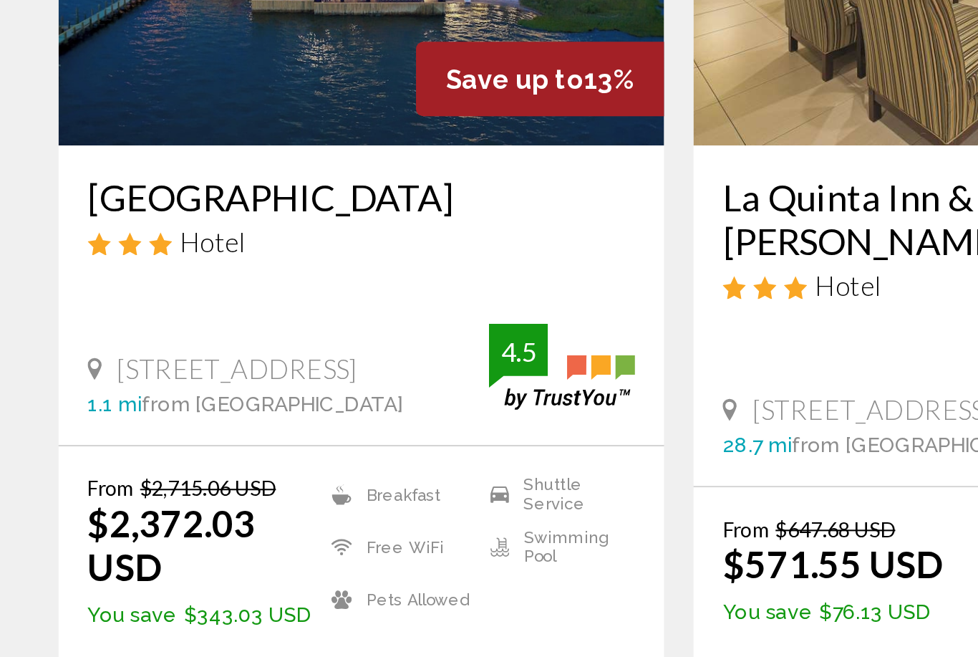
click at [152, 604] on button "Select Room" at bounding box center [177, 617] width 283 height 26
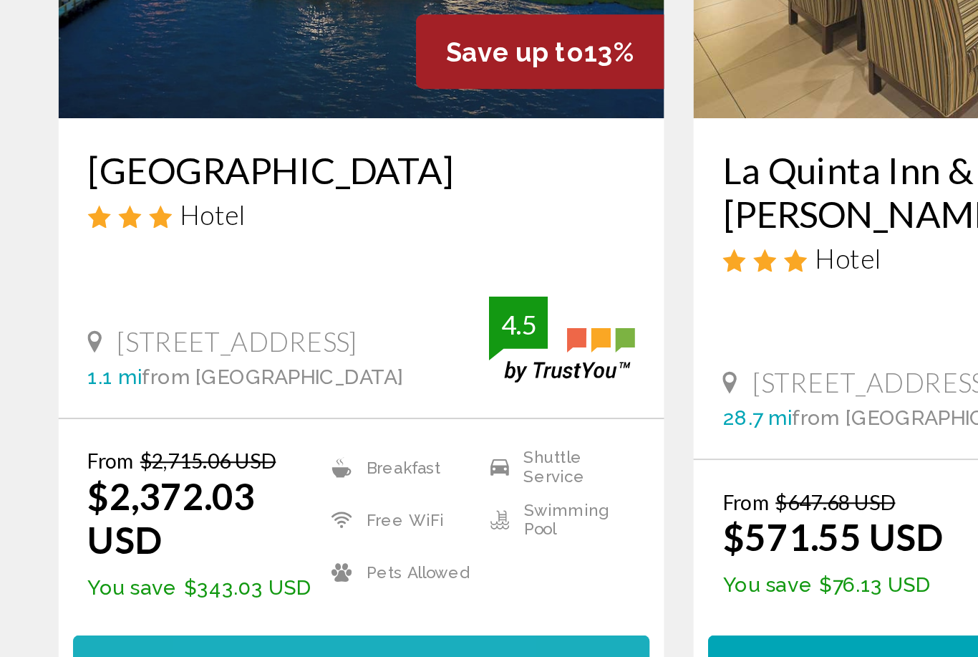
scroll to position [39, 0]
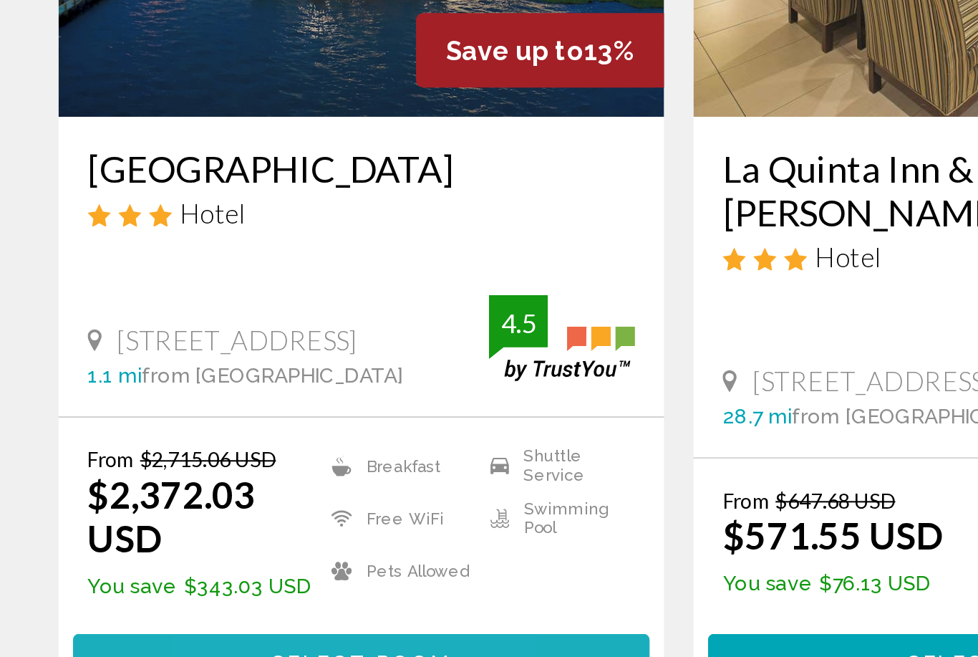
click at [158, 632] on span "Select Room" at bounding box center [177, 637] width 88 height 11
